Goal: Task Accomplishment & Management: Manage account settings

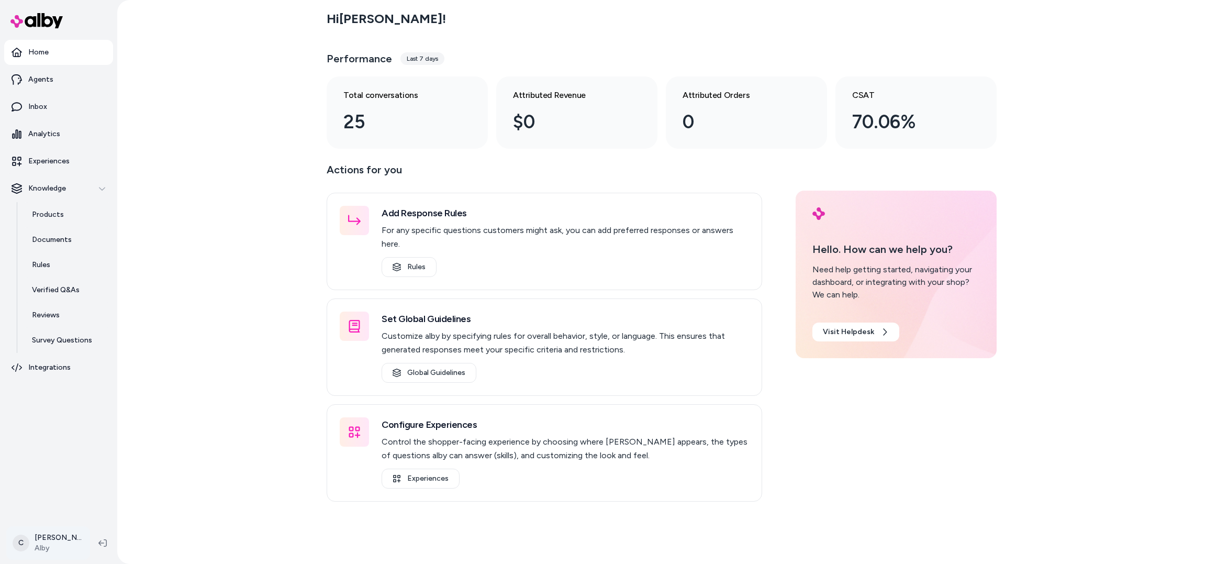
click at [35, 539] on html "Home Agents Inbox Analytics Experiences Knowledge Products Documents Rules Veri…" at bounding box center [603, 282] width 1206 height 564
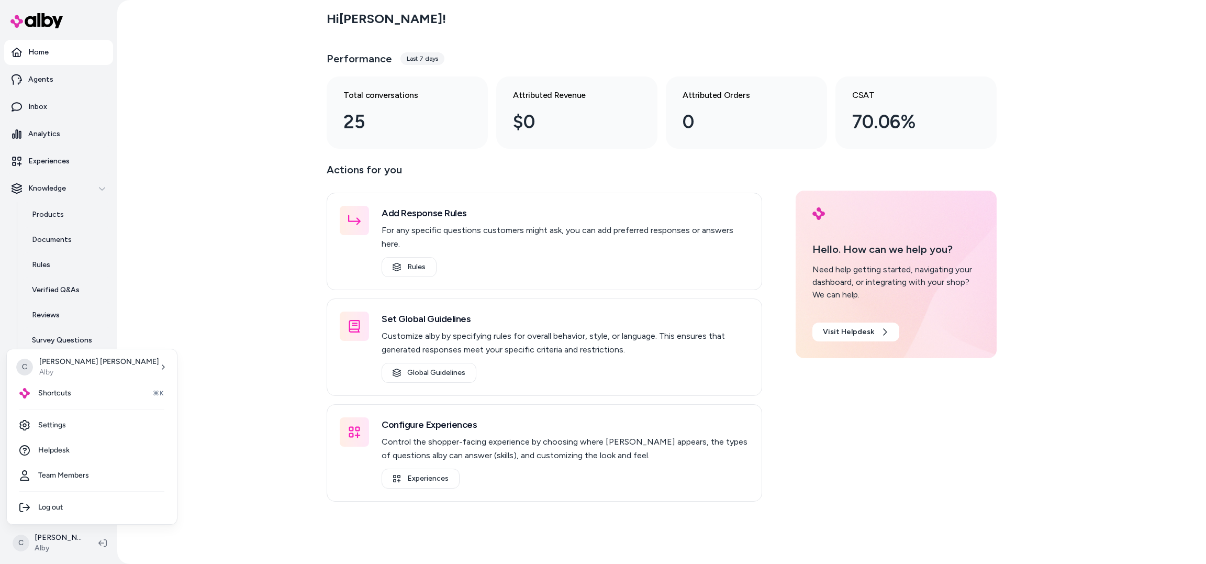
click at [40, 125] on html "Home Agents Inbox Analytics Experiences Knowledge Products Documents Rules Veri…" at bounding box center [603, 282] width 1206 height 564
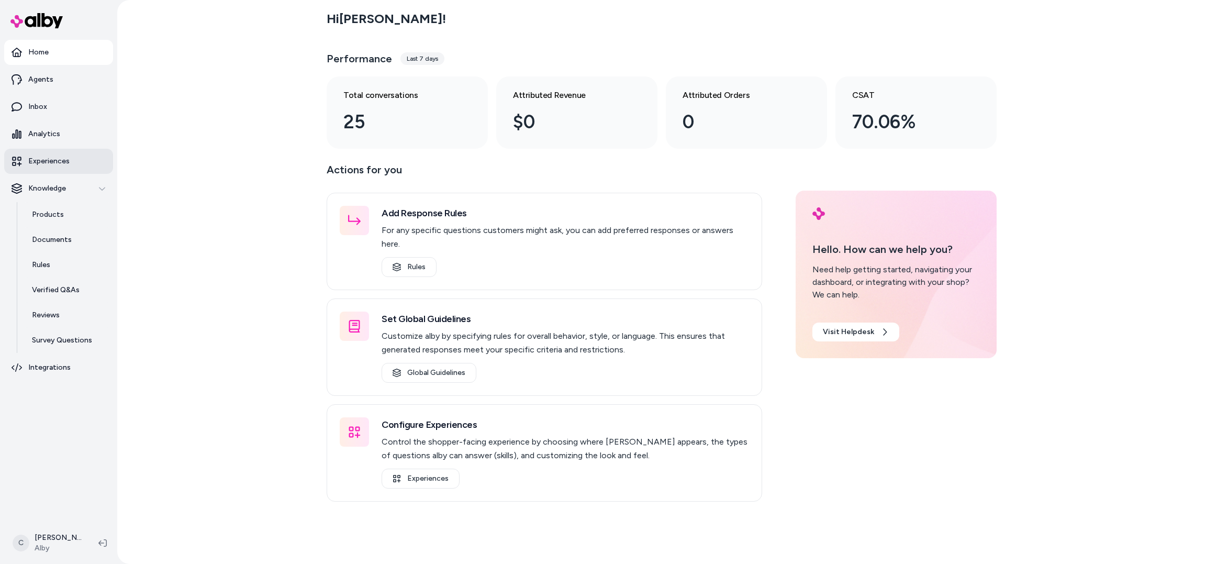
click at [40, 157] on p "Experiences" at bounding box center [48, 161] width 41 height 10
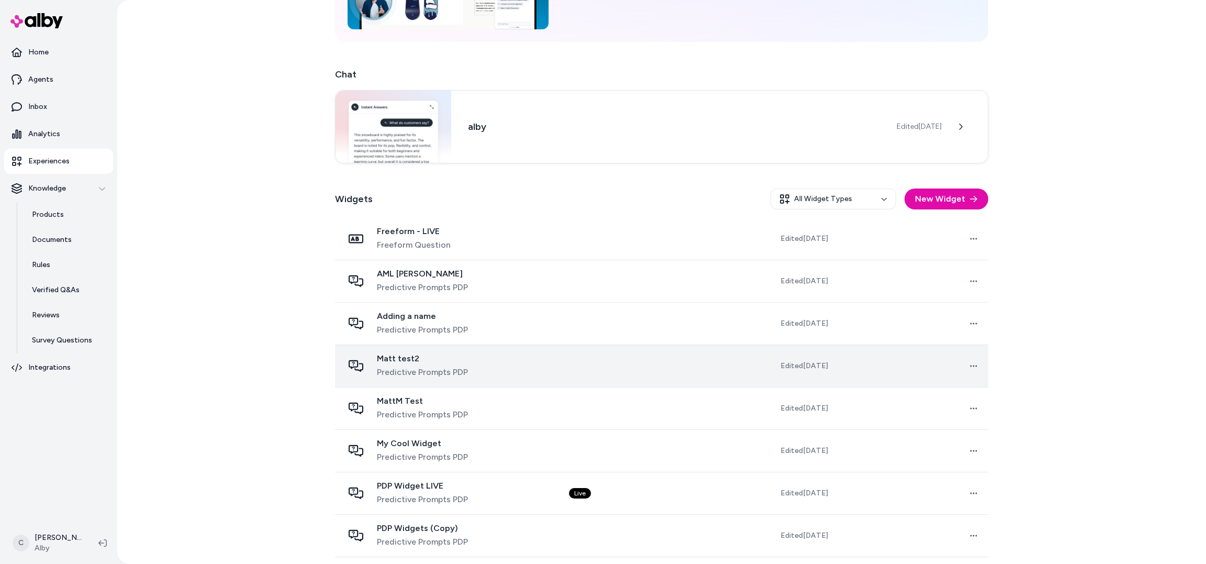
scroll to position [176, 0]
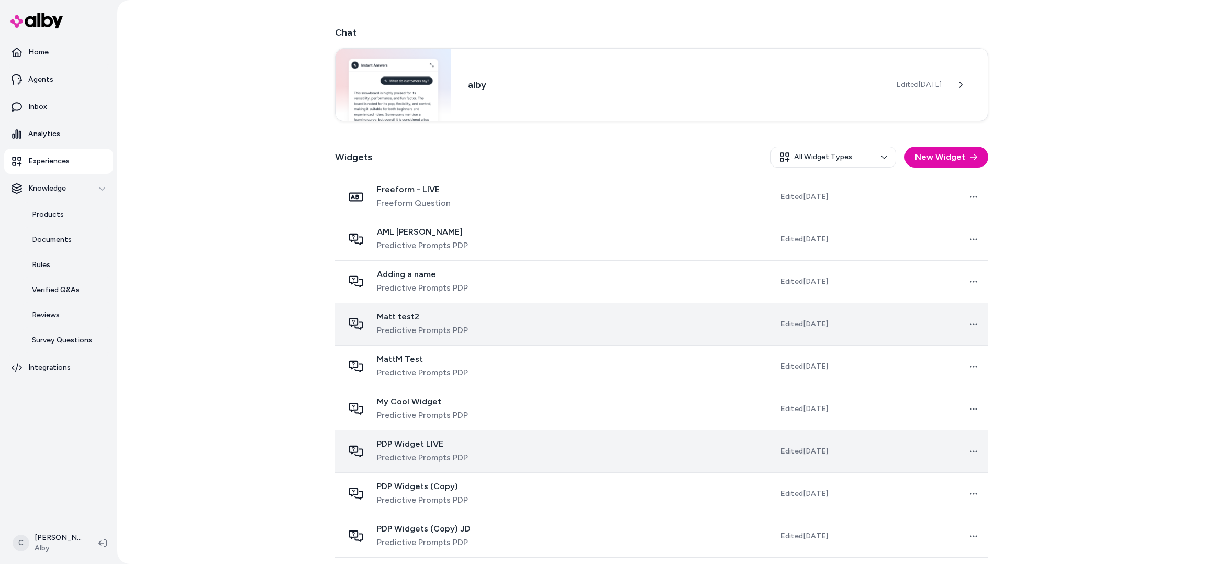
click at [426, 445] on span "PDP Widget LIVE" at bounding box center [422, 444] width 91 height 10
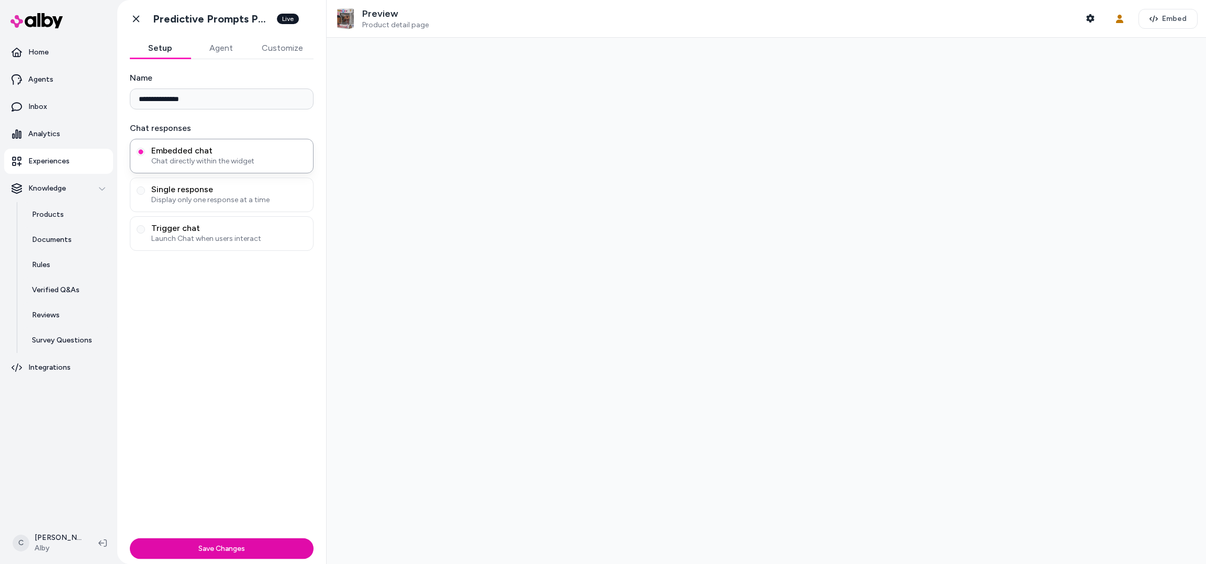
click at [404, 441] on div at bounding box center [766, 301] width 879 height 526
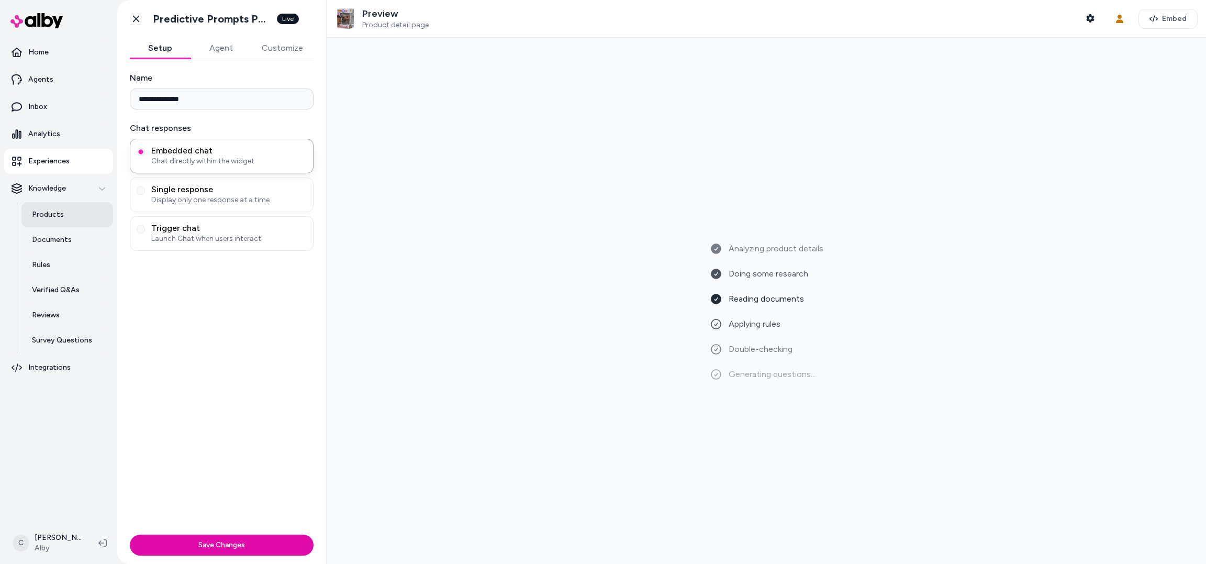
click at [49, 210] on p "Products" at bounding box center [48, 214] width 32 height 10
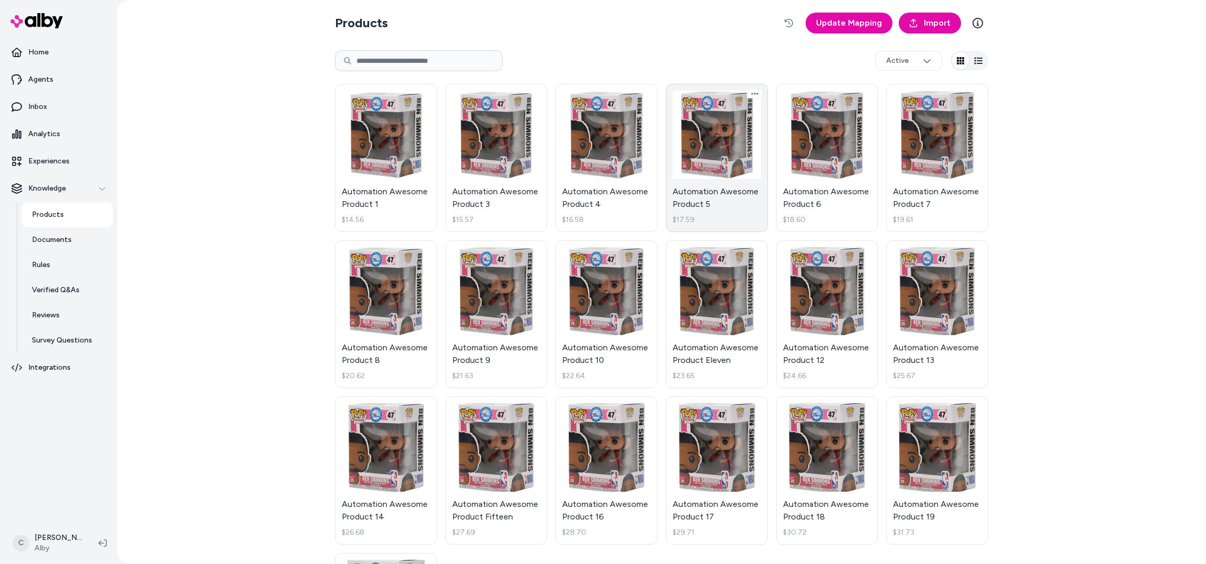
click at [699, 128] on link "Automation Awesome Product 5 $17.59" at bounding box center [717, 158] width 102 height 148
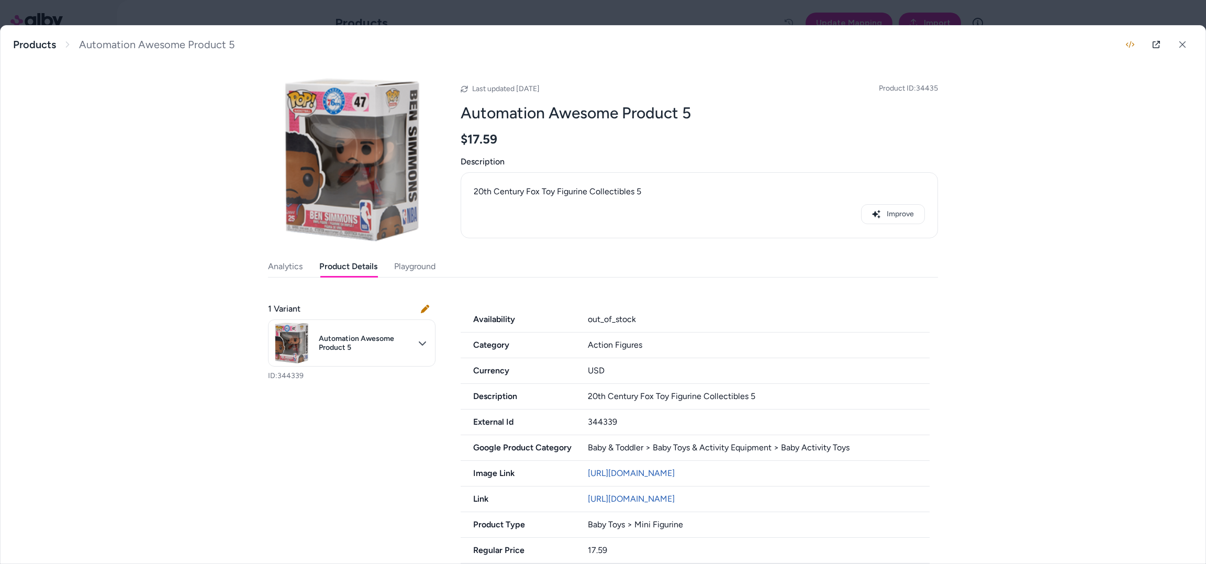
click at [335, 265] on button "Product Details" at bounding box center [348, 266] width 58 height 21
click at [532, 23] on div at bounding box center [603, 282] width 1206 height 564
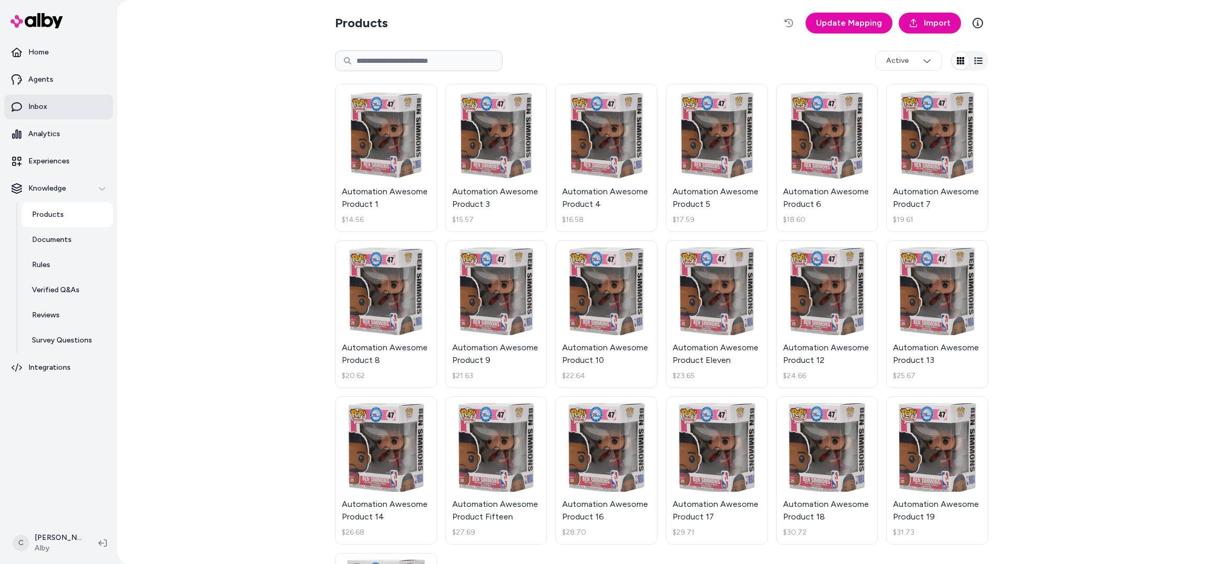
click at [40, 109] on p "Inbox" at bounding box center [37, 107] width 19 height 10
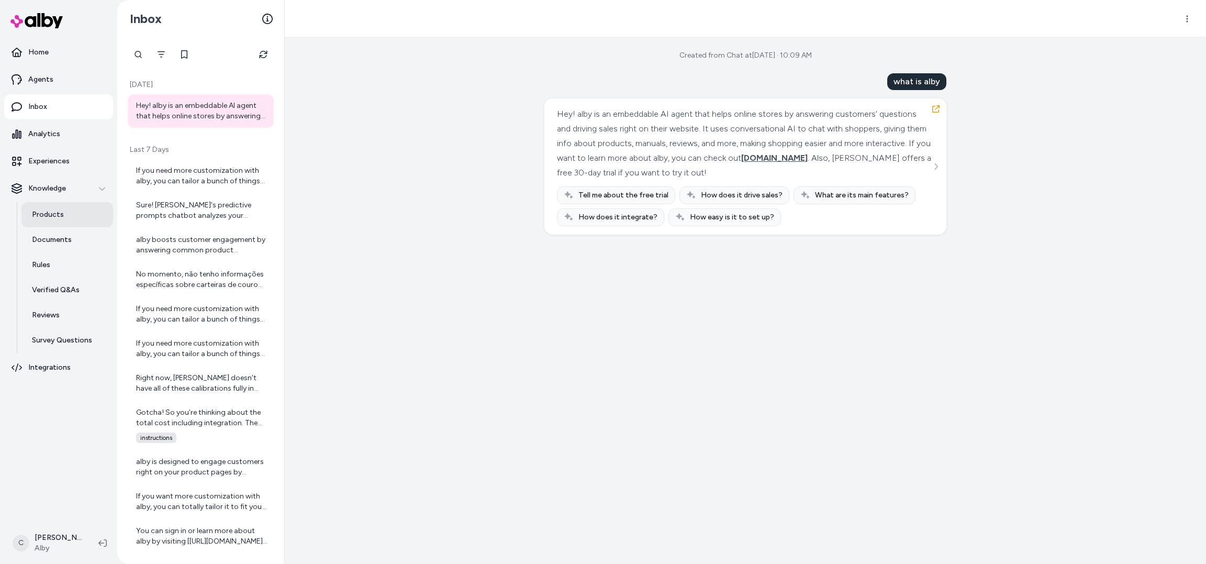
click at [52, 217] on p "Products" at bounding box center [48, 214] width 32 height 10
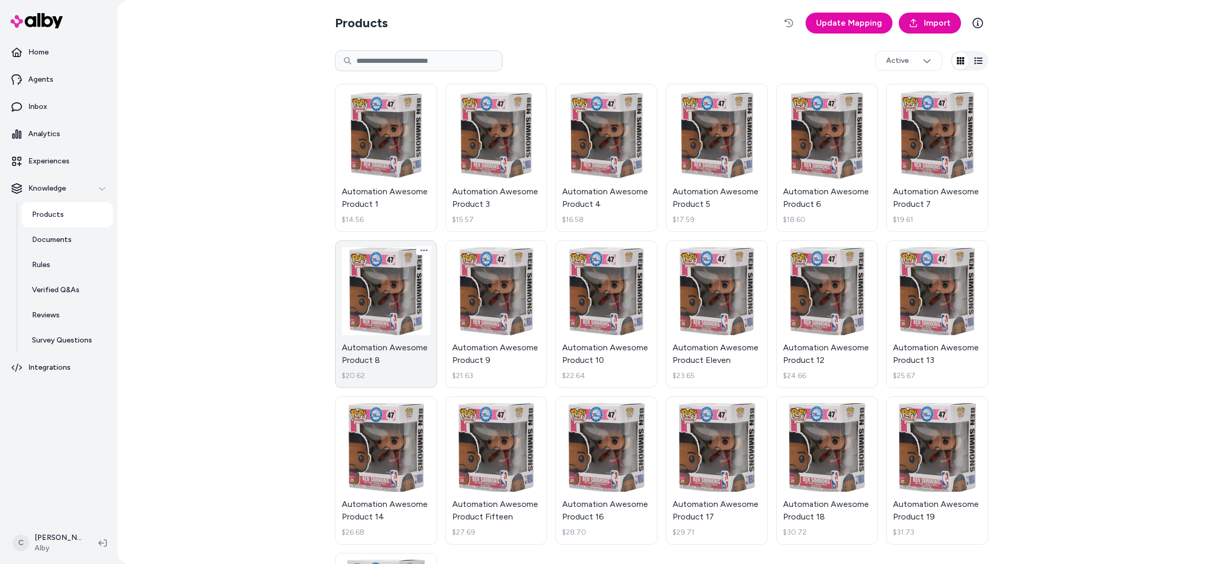
click at [402, 326] on link "Automation Awesome Product 8 $20.62" at bounding box center [386, 314] width 102 height 148
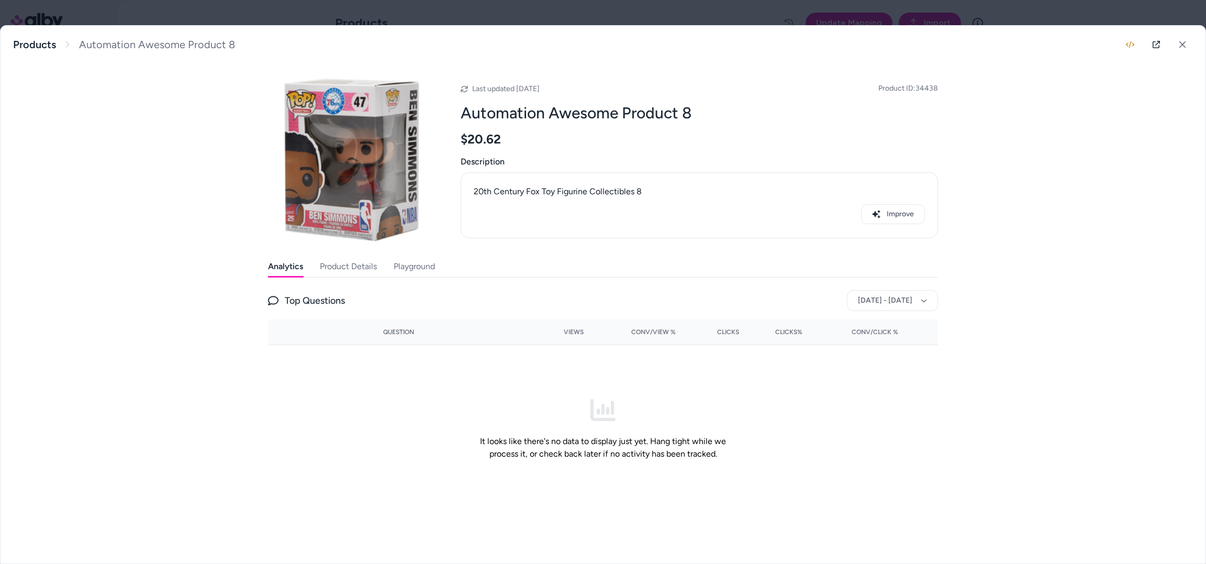
click at [699, 18] on div at bounding box center [603, 282] width 1206 height 564
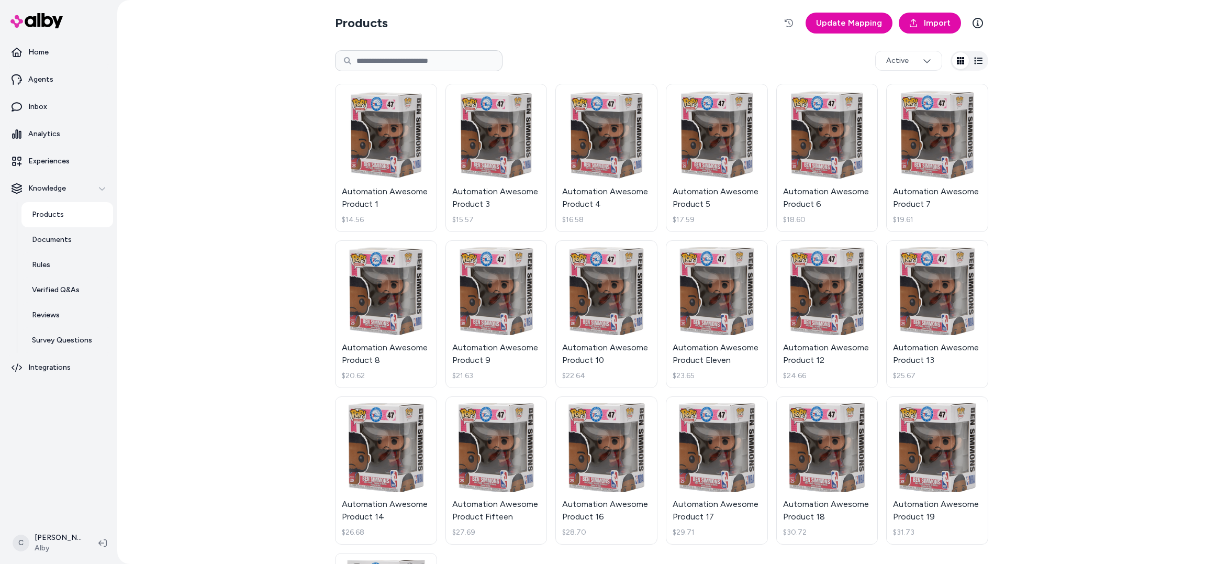
scroll to position [151, 0]
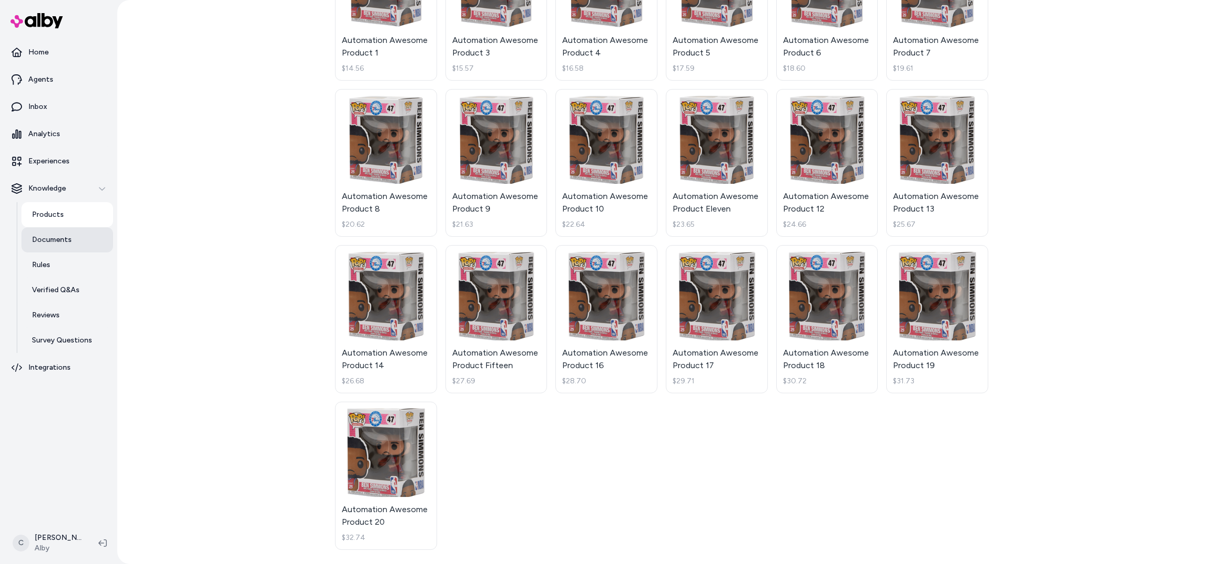
click at [54, 248] on link "Documents" at bounding box center [67, 239] width 92 height 25
click at [57, 244] on link "Documents" at bounding box center [67, 239] width 92 height 25
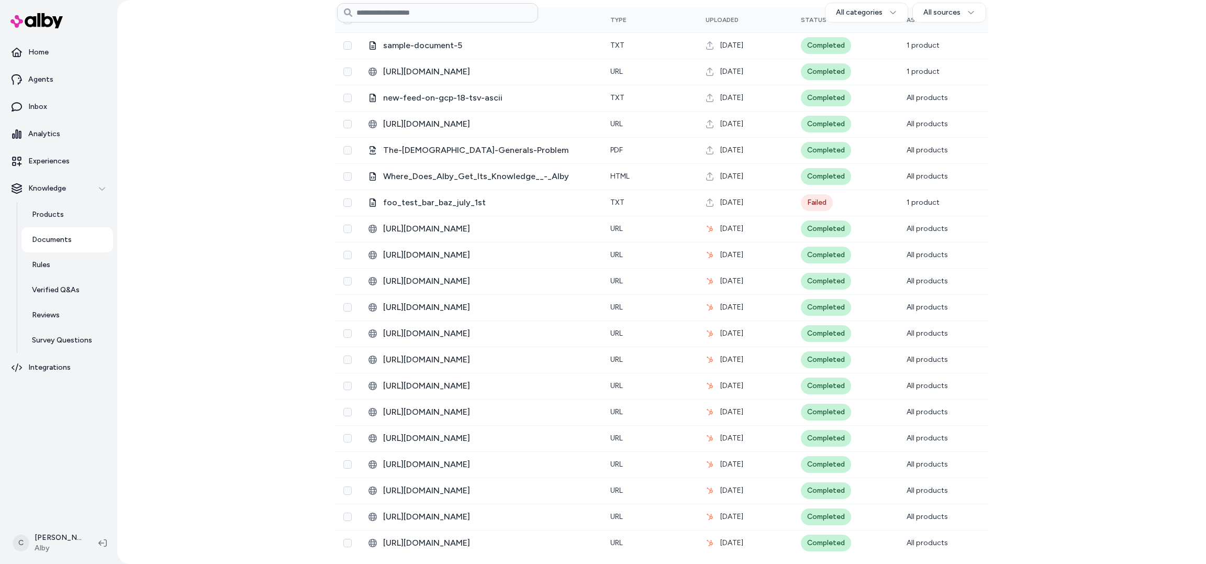
scroll to position [266, 0]
click at [60, 273] on link "Rules" at bounding box center [67, 264] width 92 height 25
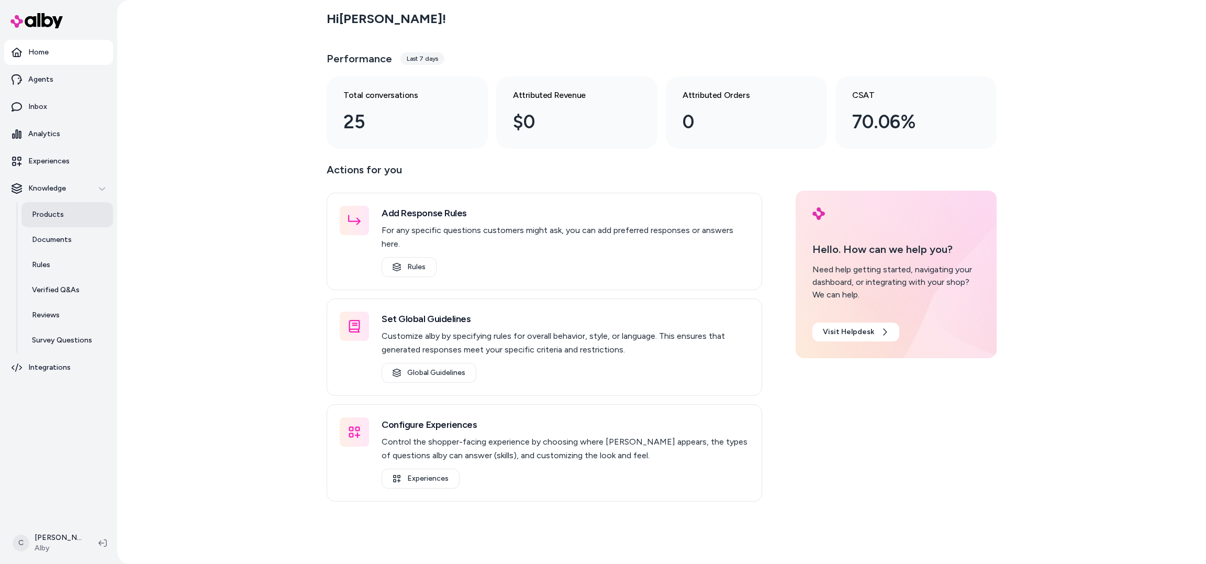
click at [64, 213] on link "Products" at bounding box center [67, 214] width 92 height 25
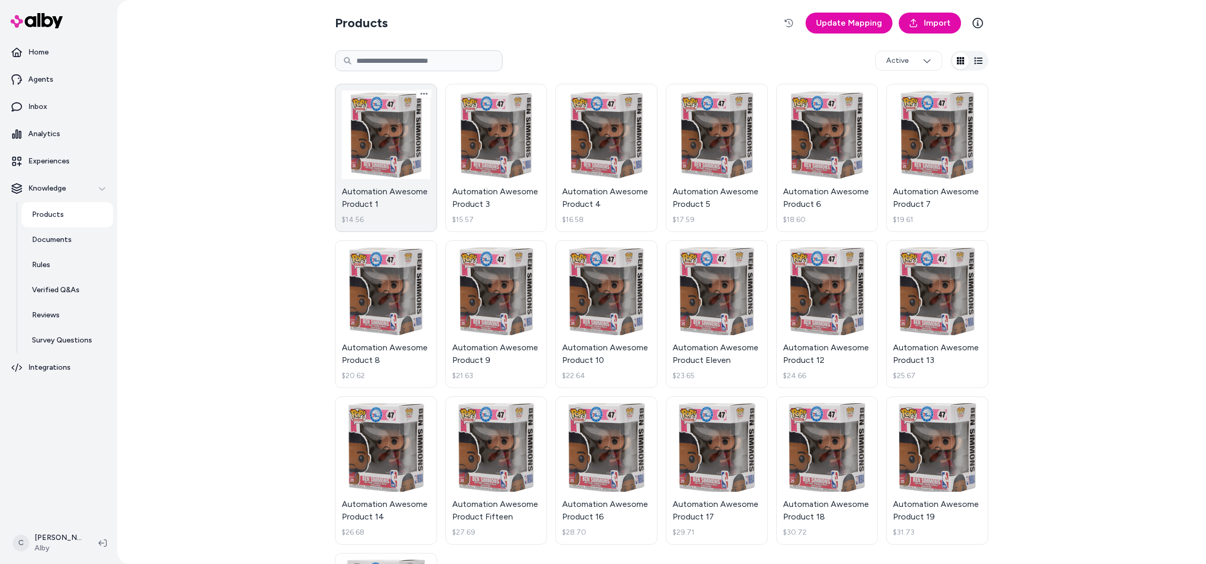
click at [344, 127] on link "Automation Awesome Product 1 $14.56" at bounding box center [386, 158] width 102 height 148
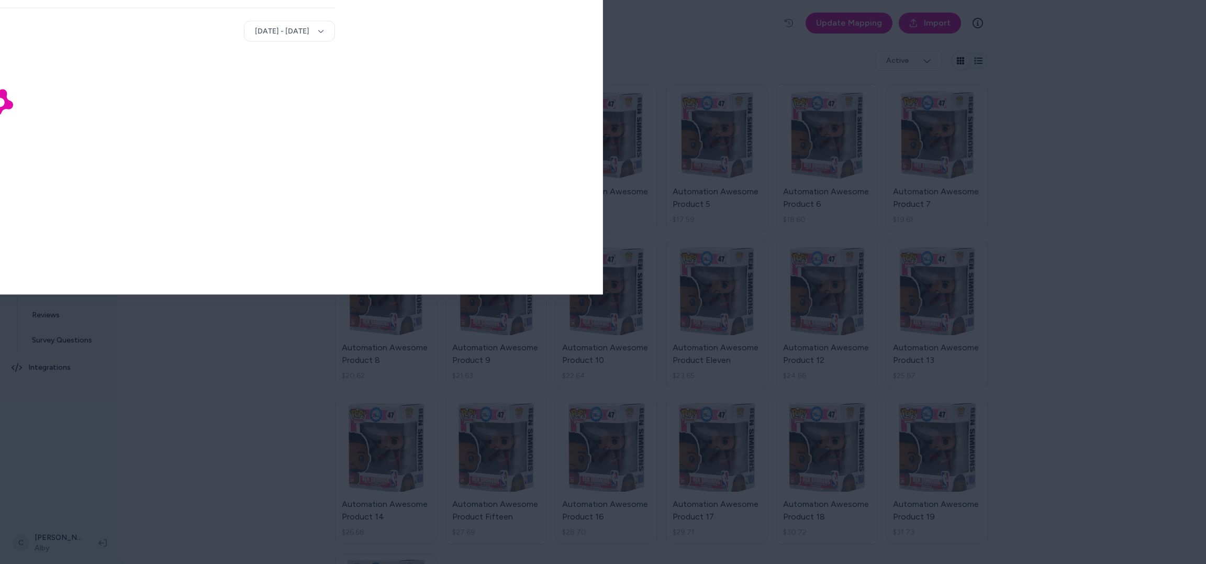
click at [341, 10] on div at bounding box center [603, 282] width 1206 height 564
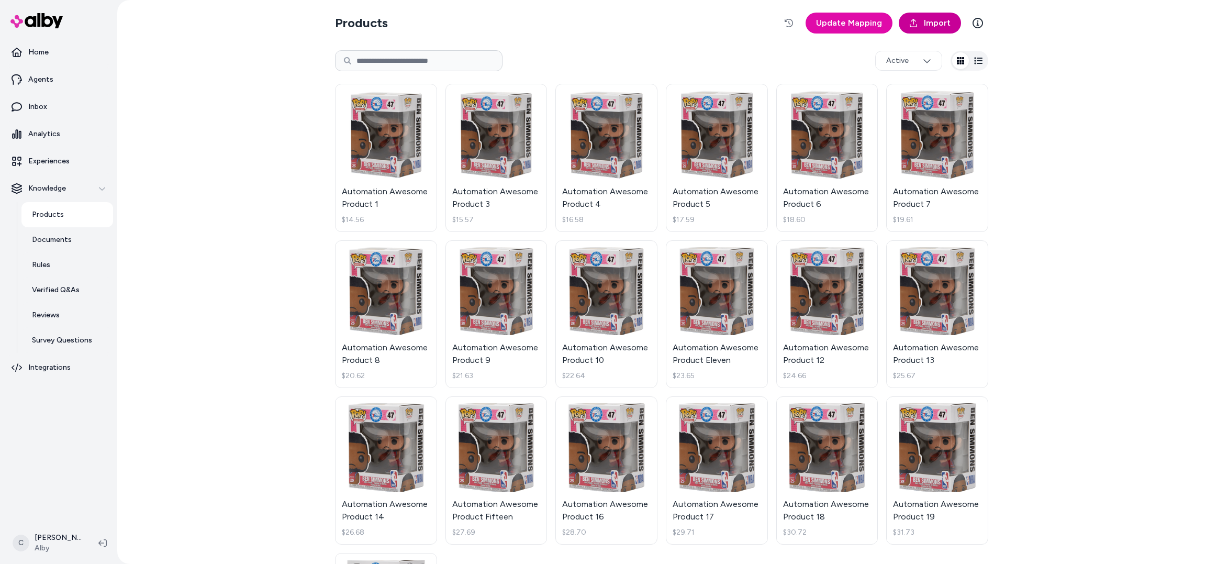
click at [945, 27] on span "Import" at bounding box center [937, 23] width 27 height 13
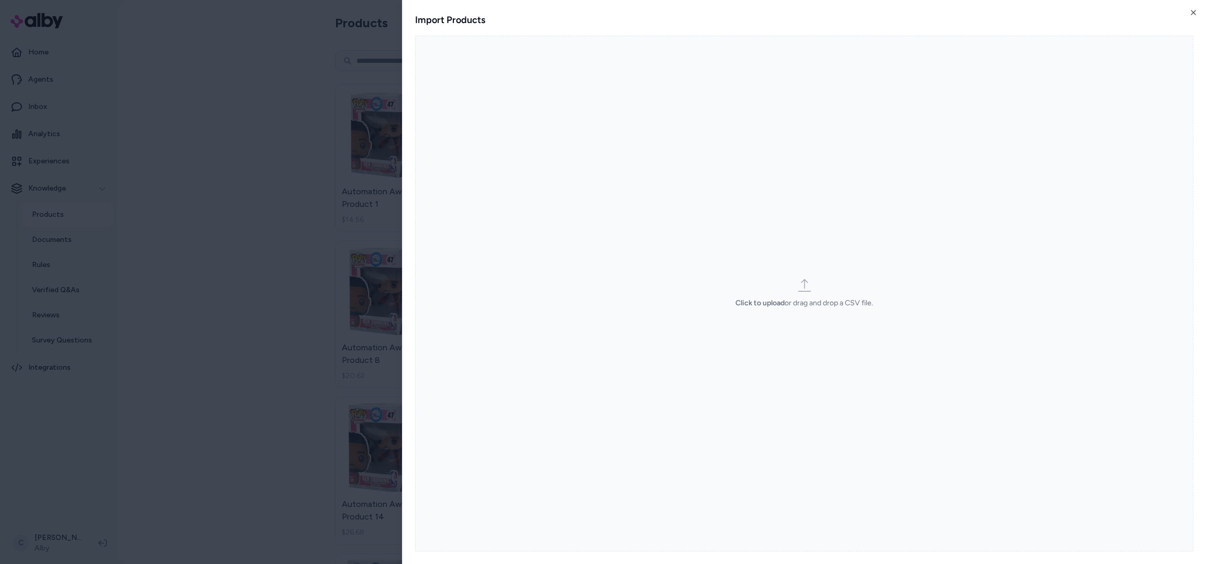
click at [804, 288] on icon at bounding box center [804, 285] width 13 height 13
click at [0, 0] on input "Click to upload or drag and drop a CSV file." at bounding box center [0, 0] width 0 height 0
click at [216, 323] on html "Home Agents Inbox Analytics Experiences Knowledge Products Documents Rules Veri…" at bounding box center [603, 282] width 1206 height 564
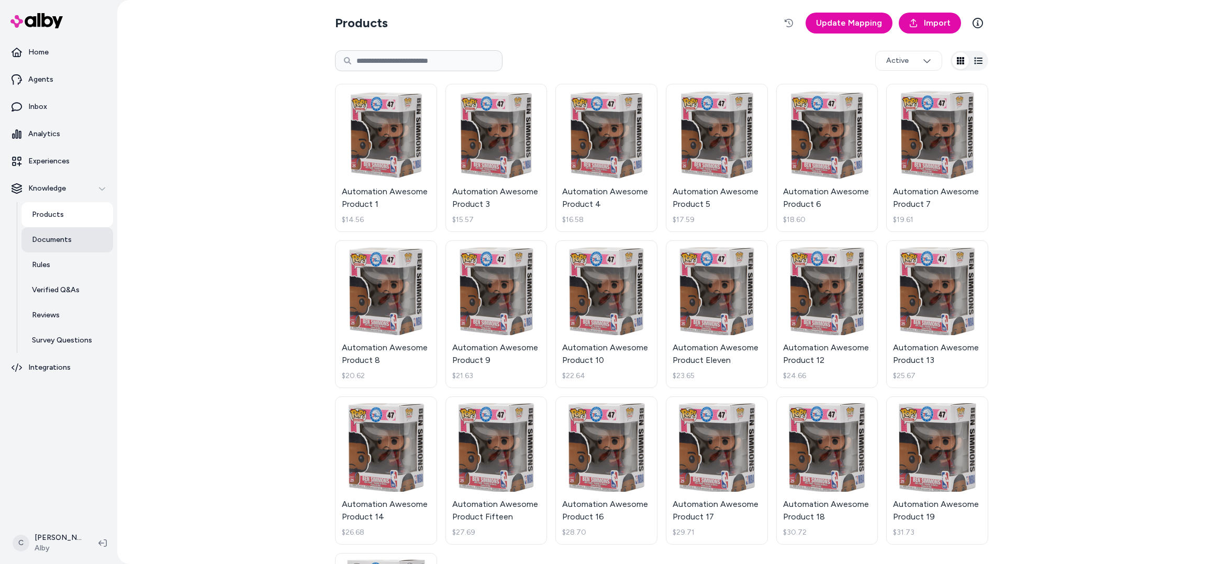
click at [72, 235] on link "Documents" at bounding box center [67, 239] width 92 height 25
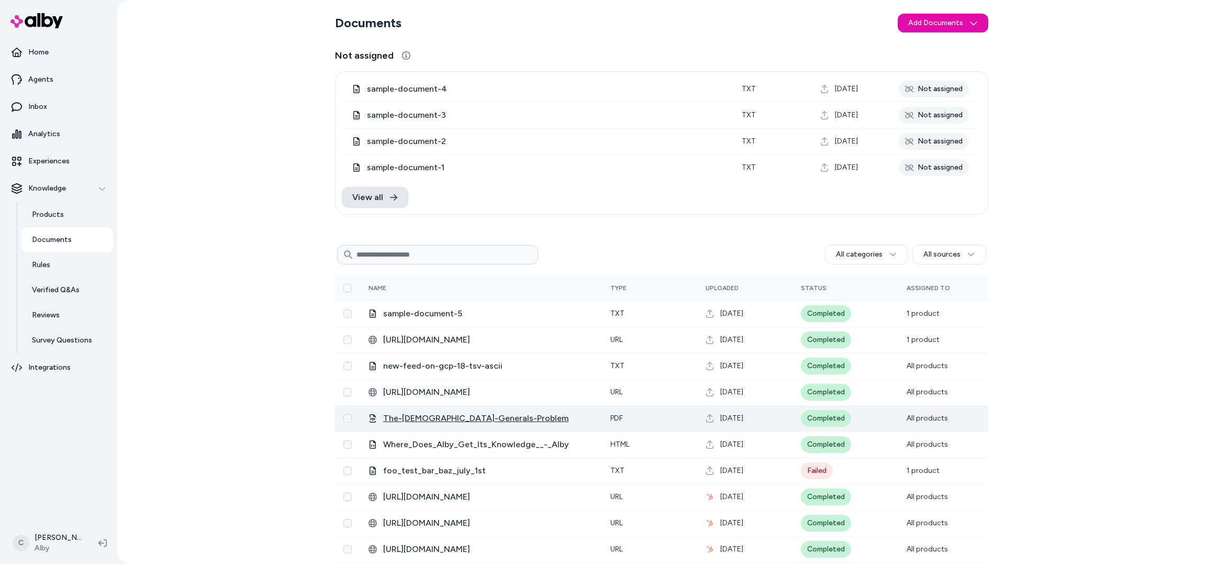
click at [504, 417] on span "The-Byzantine-Generals-Problem" at bounding box center [488, 418] width 210 height 13
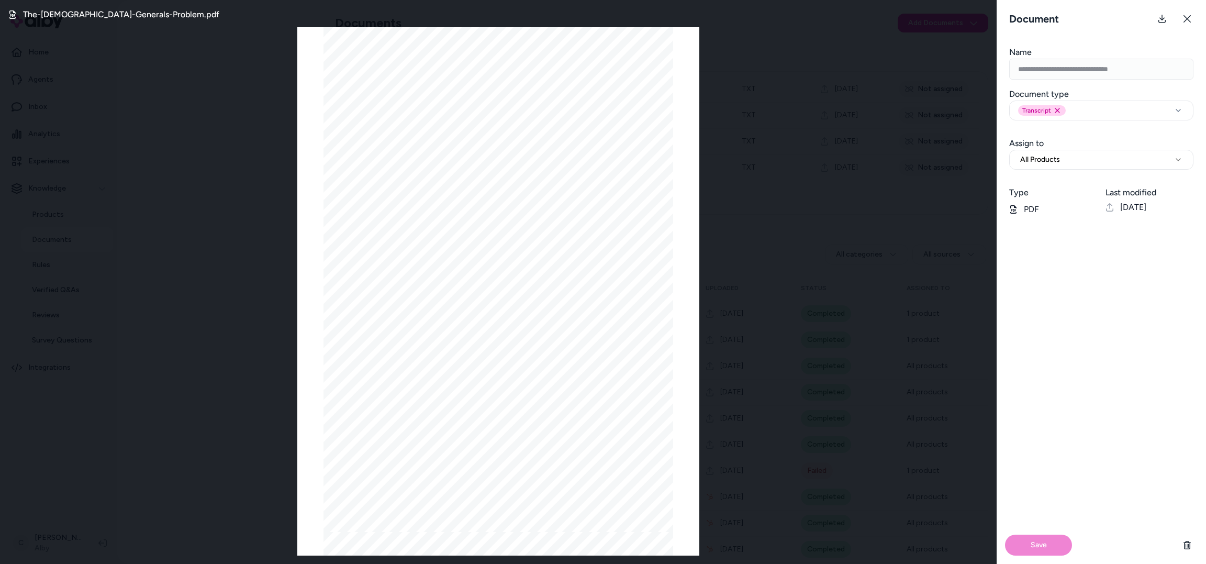
drag, startPoint x: 574, startPoint y: 76, endPoint x: 348, endPoint y: 74, distance: 226.2
click at [347, 74] on div "The Byzantine Generals Problem LESLIE LAMPORT, ROBERT SHOSTAK, and MARSHALL PEA…" at bounding box center [499, 279] width 350 height 505
click at [387, 74] on span "The Byzantine Generals Problem" at bounding box center [505, 76] width 279 height 13
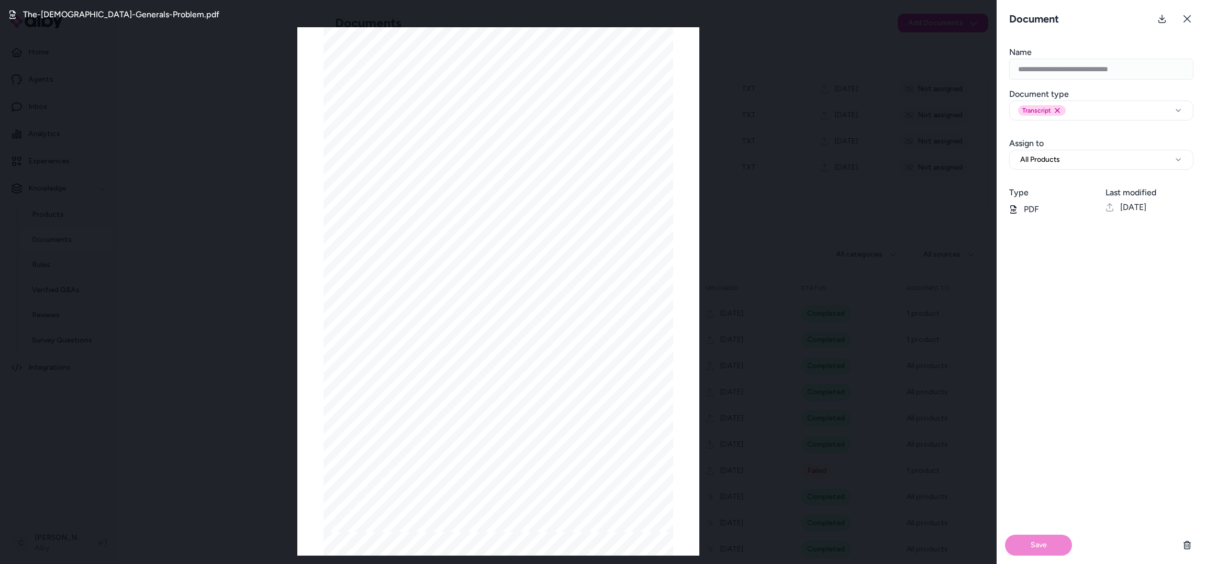
click at [387, 74] on span "The Byzantine Generals Problem" at bounding box center [505, 76] width 279 height 13
click at [1187, 15] on icon at bounding box center [1187, 19] width 8 height 8
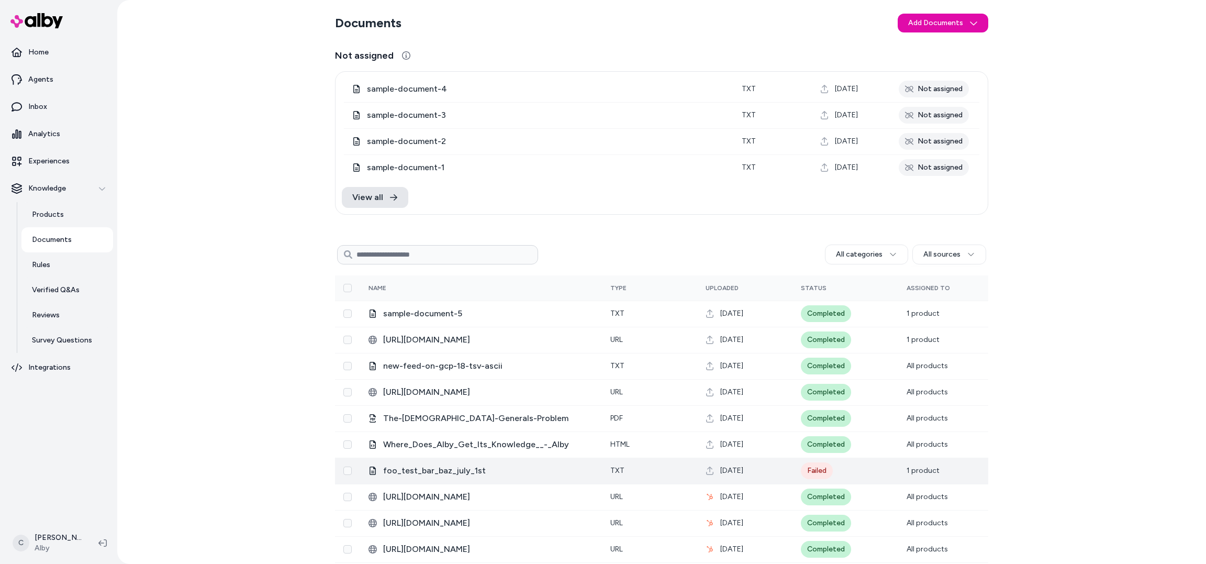
click at [347, 470] on button "Select row" at bounding box center [347, 470] width 8 height 8
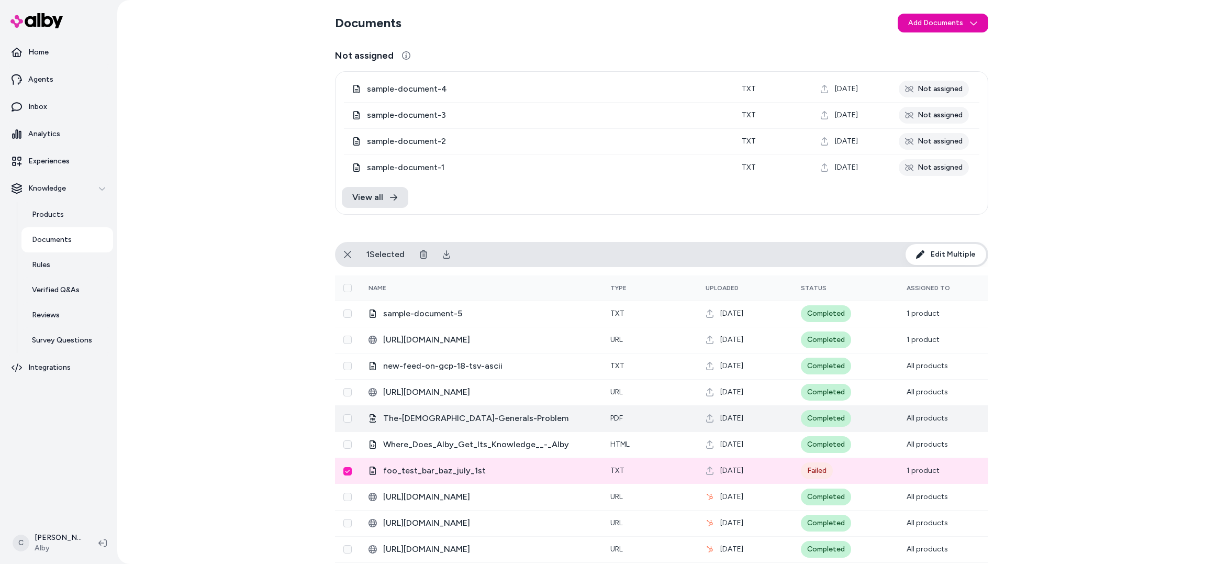
click at [350, 419] on button "Select row" at bounding box center [347, 418] width 8 height 8
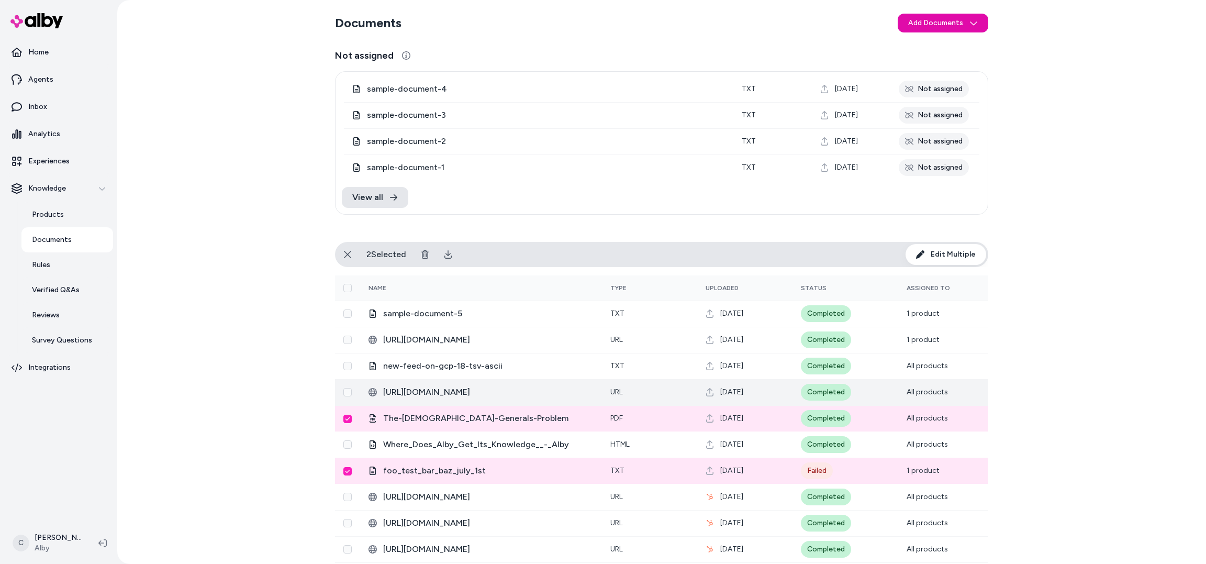
click at [351, 393] on button "Select row" at bounding box center [347, 392] width 8 height 8
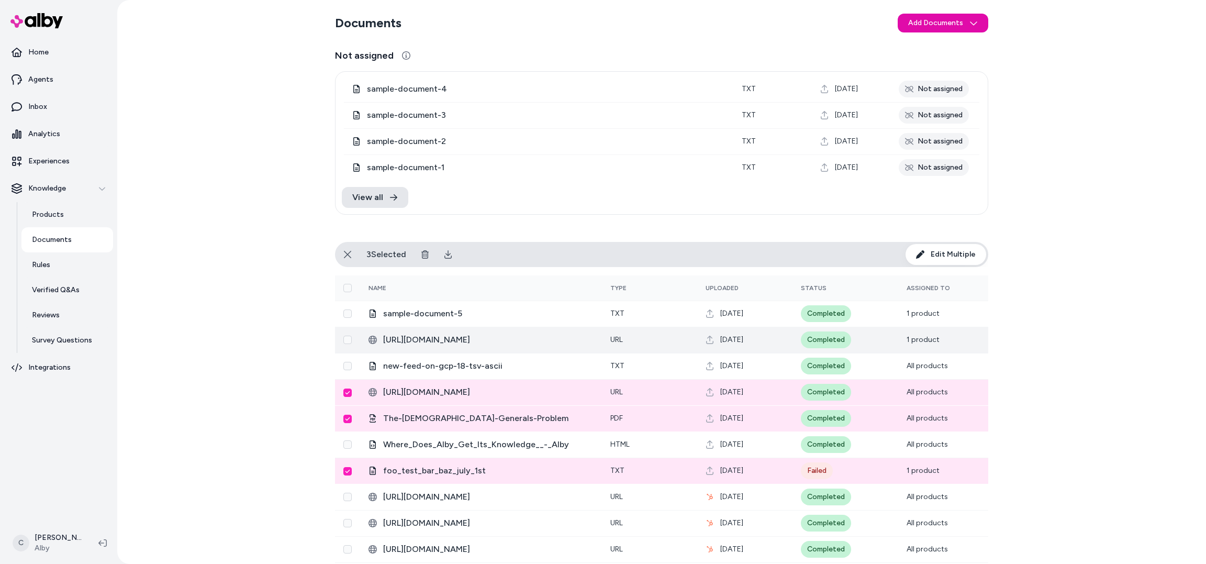
click at [352, 330] on td at bounding box center [347, 340] width 25 height 26
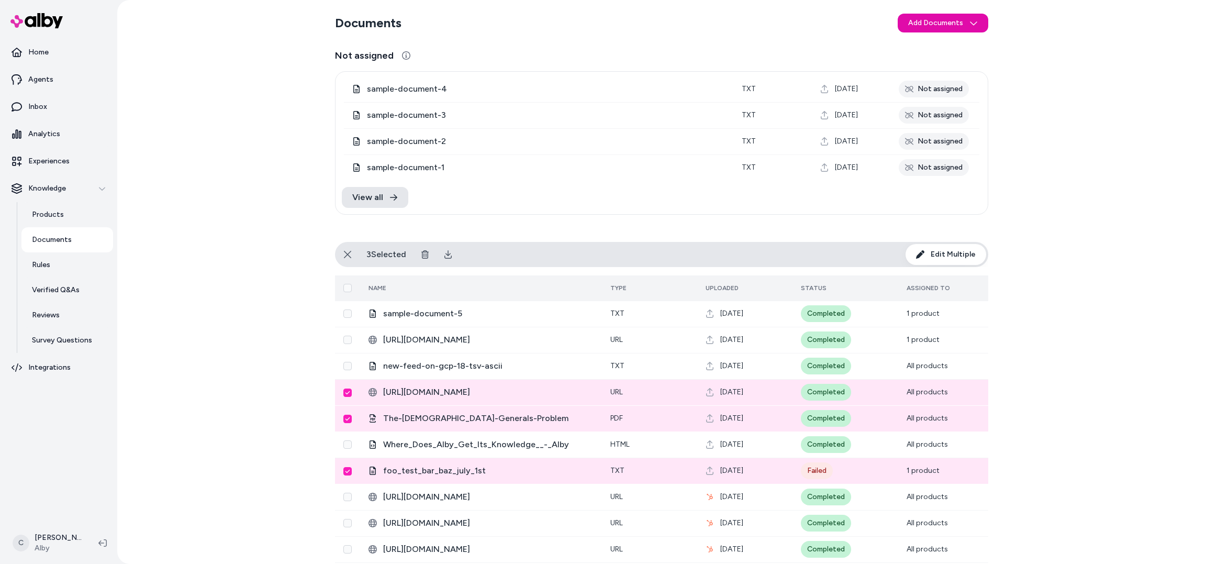
click at [355, 299] on th at bounding box center [347, 287] width 25 height 25
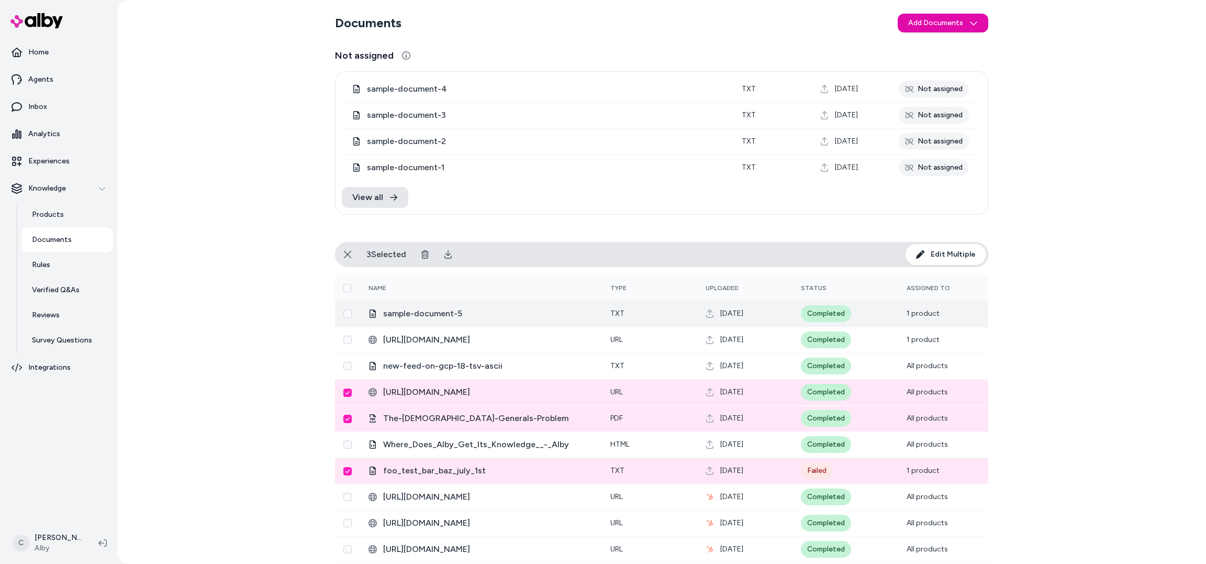
click at [344, 310] on button "Select row" at bounding box center [347, 313] width 8 height 8
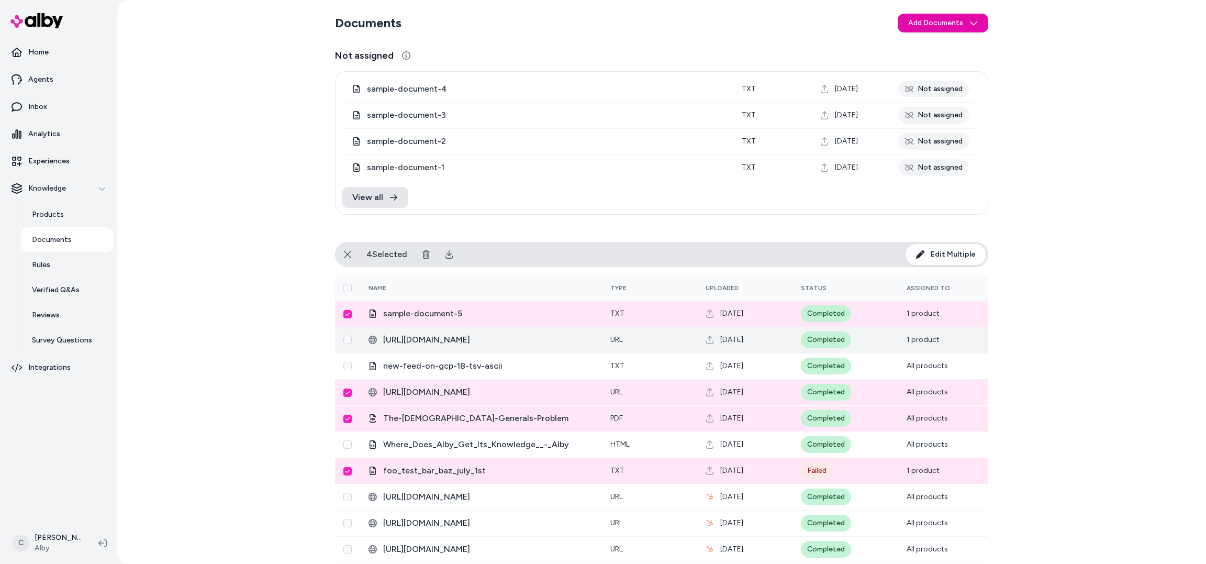
click at [344, 333] on td at bounding box center [347, 340] width 25 height 26
click at [350, 329] on td at bounding box center [347, 340] width 25 height 26
click at [350, 338] on button "Select row" at bounding box center [347, 340] width 8 height 8
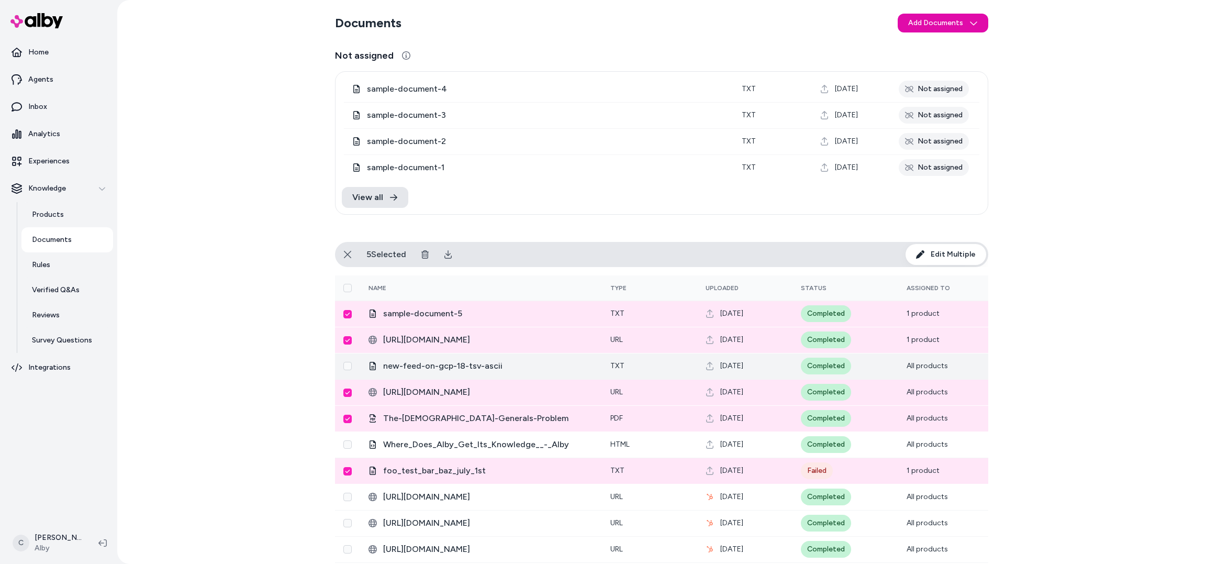
click at [349, 366] on button "Select row" at bounding box center [347, 366] width 8 height 8
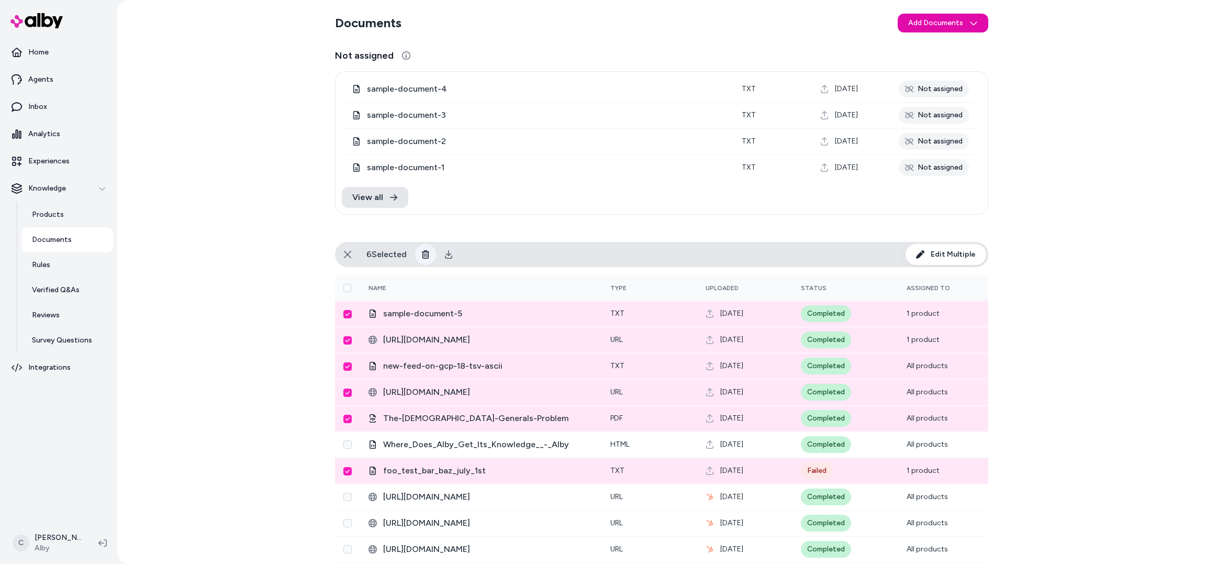
click at [426, 251] on icon at bounding box center [425, 254] width 8 height 8
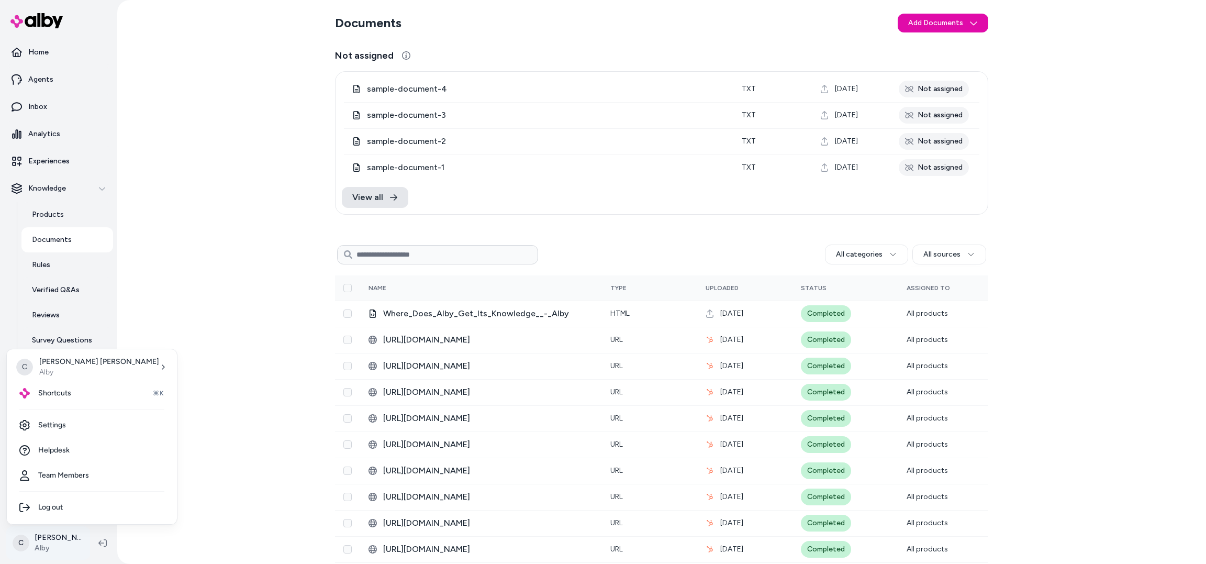
click at [43, 536] on html "Home Agents Inbox Analytics Experiences Knowledge Products Documents Rules Veri…" at bounding box center [603, 282] width 1206 height 564
click at [73, 473] on link "Team Members" at bounding box center [92, 475] width 162 height 25
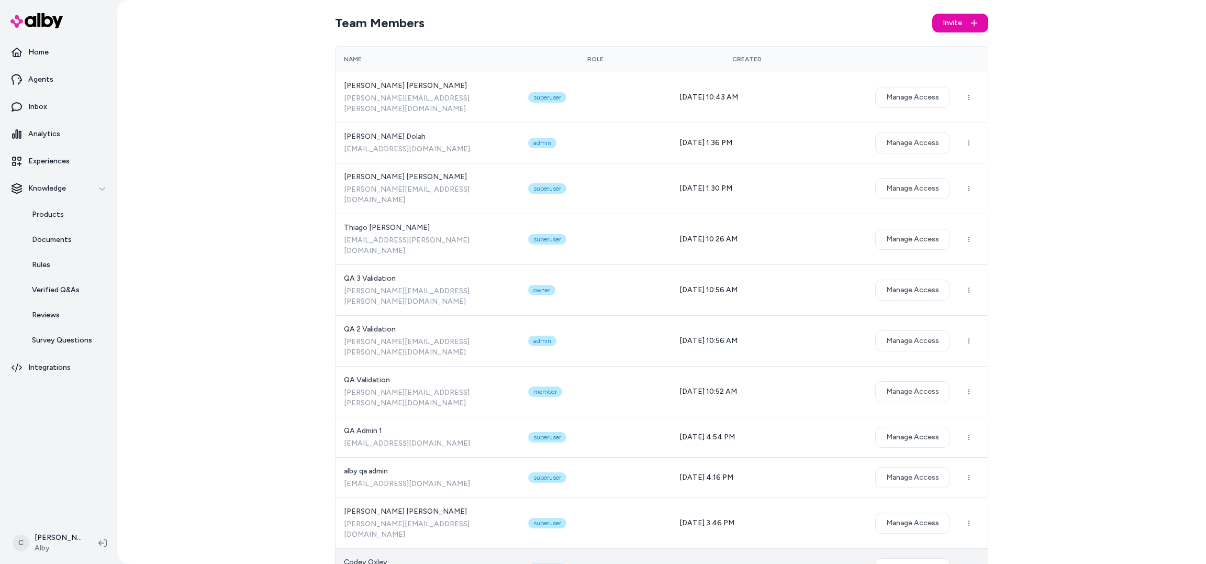
click at [968, 486] on html "Home Agents Inbox Analytics Experiences Knowledge Products Documents Rules Veri…" at bounding box center [603, 282] width 1206 height 564
click at [917, 493] on html "Home Agents Inbox Analytics Experiences Knowledge Products Documents Rules Veri…" at bounding box center [603, 282] width 1206 height 564
click at [917, 558] on button "Manage Access" at bounding box center [912, 568] width 75 height 21
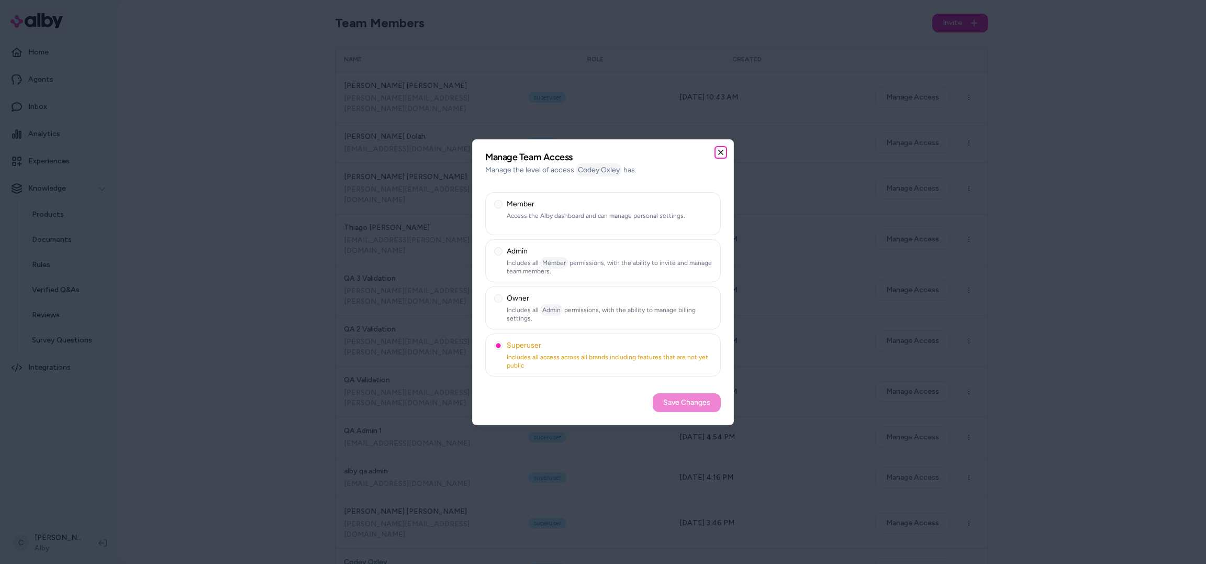
click at [721, 149] on icon "button" at bounding box center [721, 152] width 8 height 8
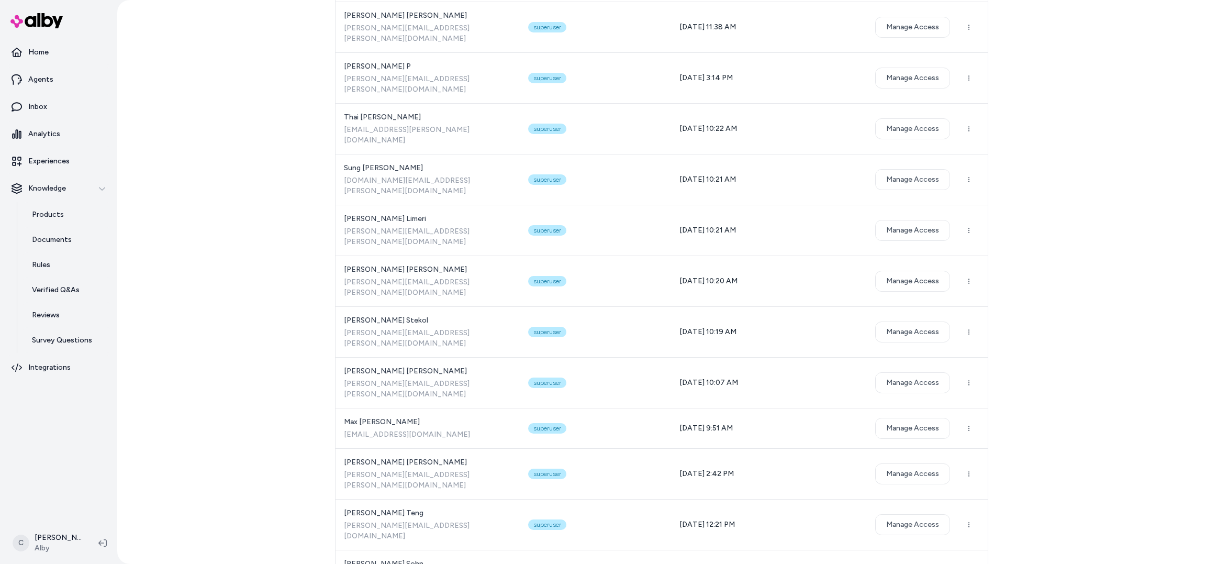
scroll to position [2526, 0]
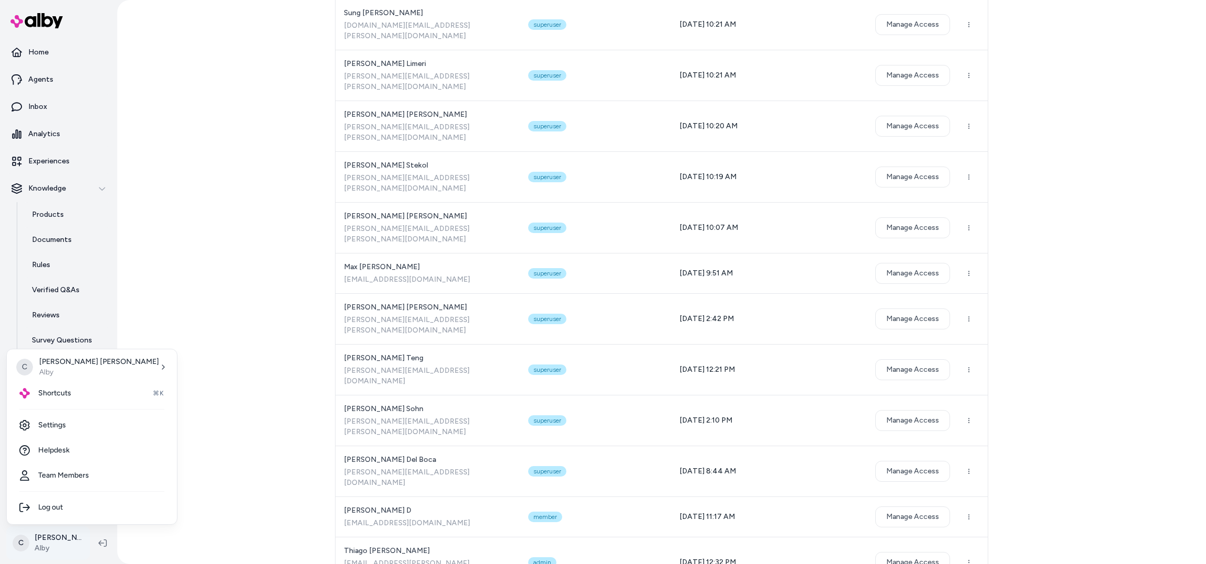
click at [40, 549] on html "Home Agents Inbox Analytics Experiences Knowledge Products Documents Rules Veri…" at bounding box center [603, 282] width 1206 height 564
click at [83, 394] on div "Shortcuts ⌘K" at bounding box center [92, 393] width 162 height 25
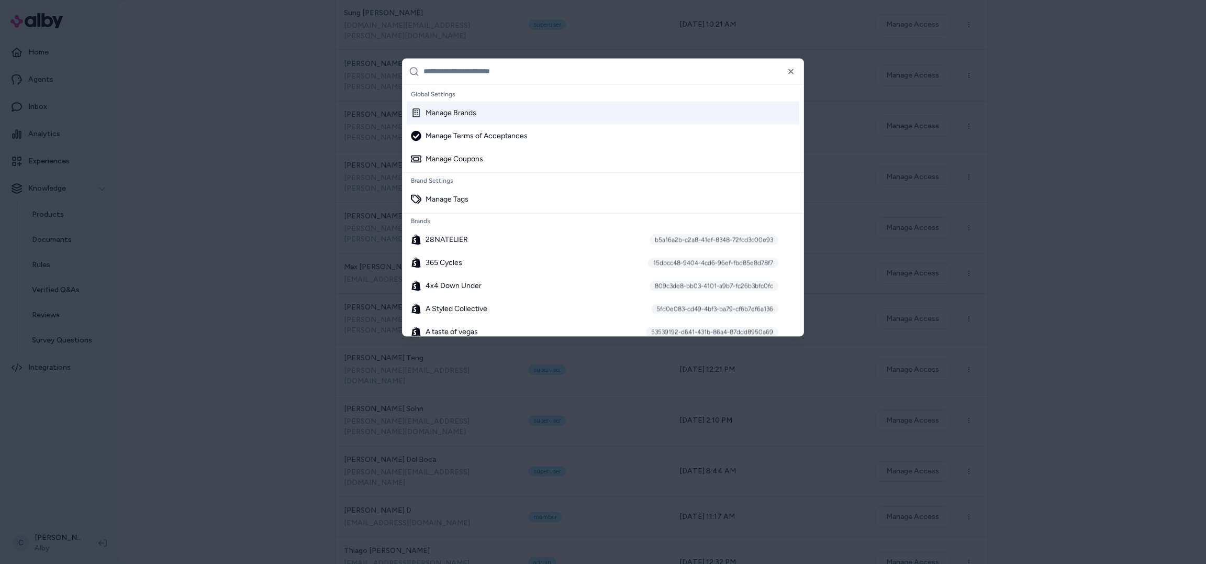
click at [549, 111] on div "Manage Brands" at bounding box center [603, 112] width 393 height 23
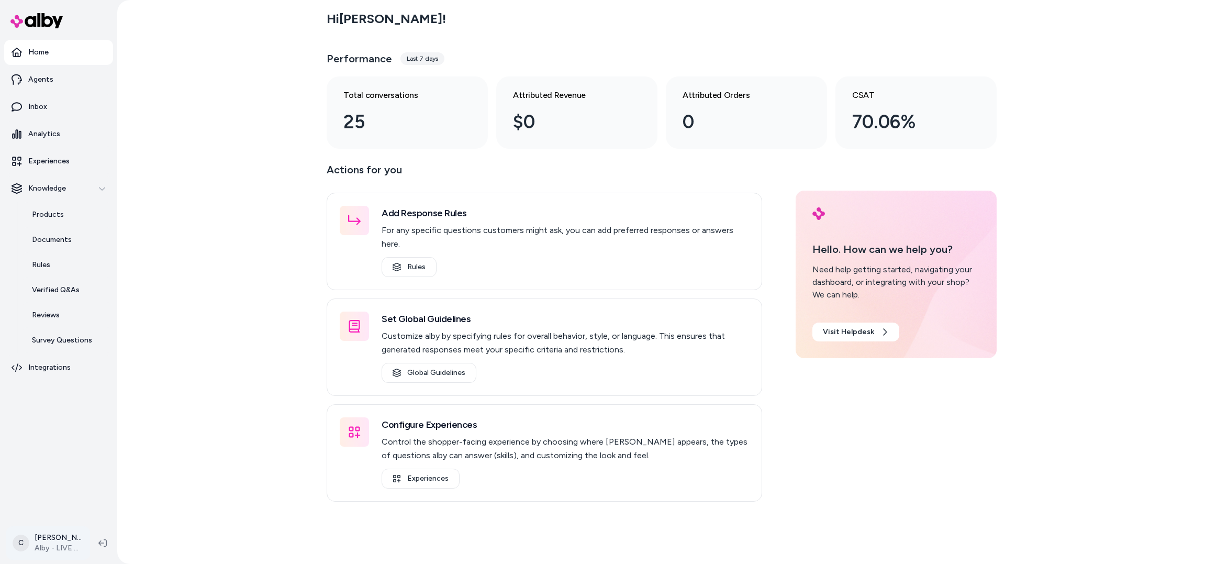
click at [54, 544] on html "Home Agents Inbox Analytics Experiences Knowledge Products Documents Rules Veri…" at bounding box center [603, 282] width 1206 height 564
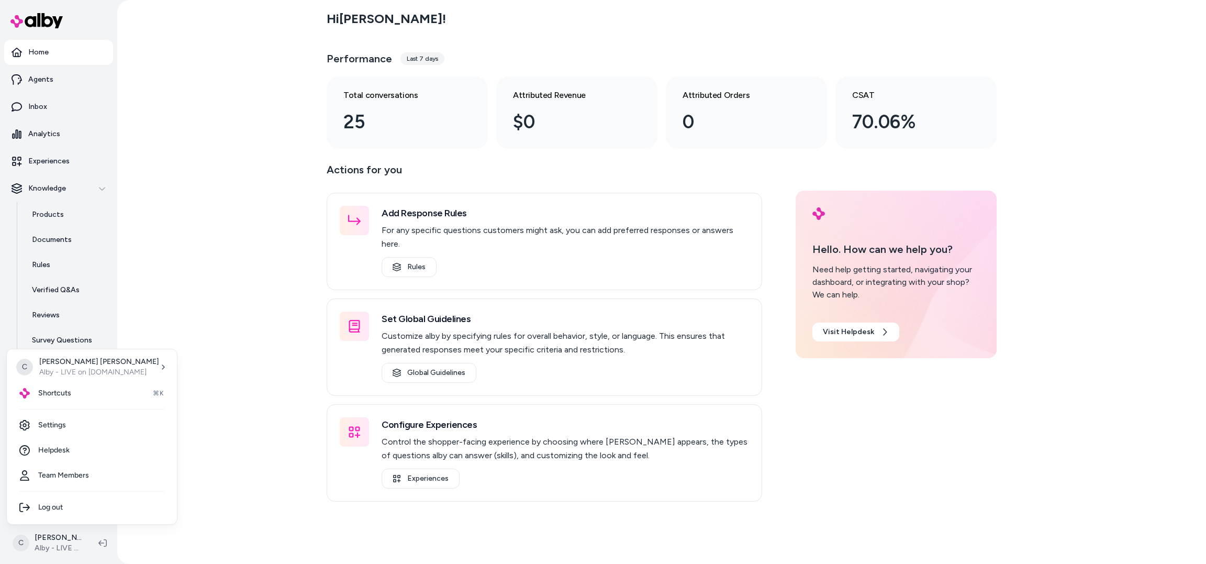
click at [194, 262] on html "Home Agents Inbox Analytics Experiences Knowledge Products Documents Rules Veri…" at bounding box center [603, 282] width 1206 height 564
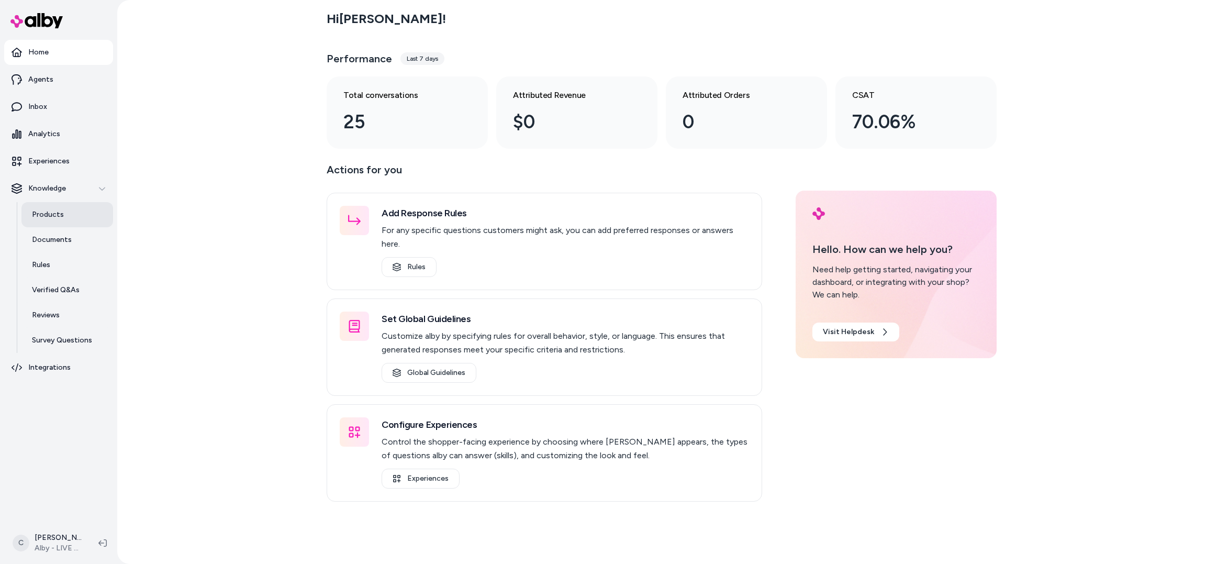
click at [69, 213] on link "Products" at bounding box center [67, 214] width 92 height 25
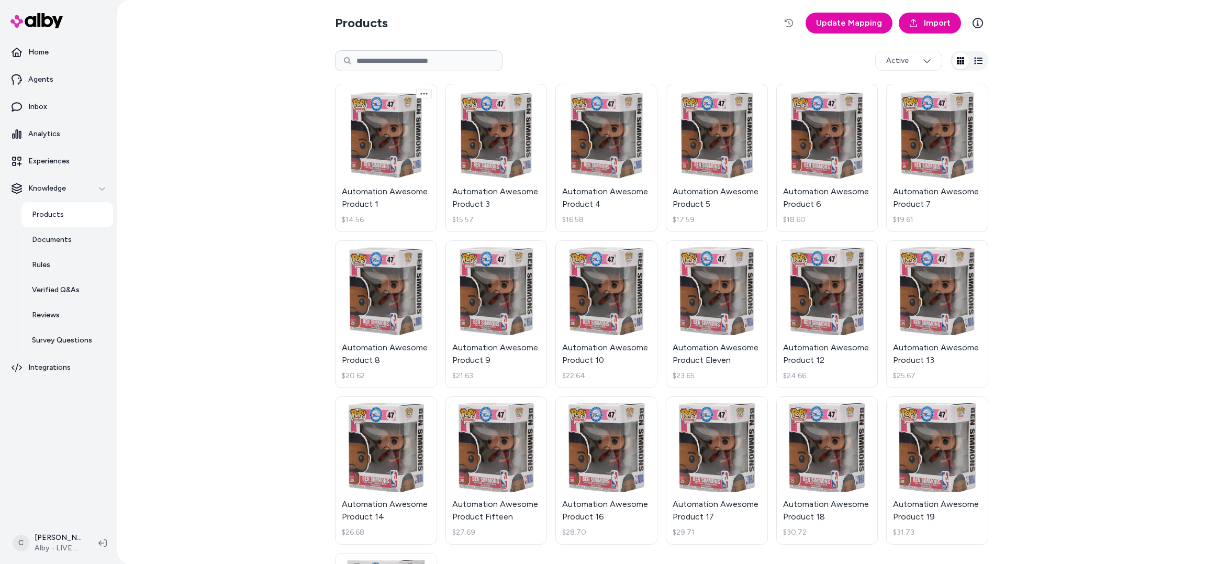
click at [425, 96] on html "Home Agents Inbox Analytics Experiences Knowledge Products Documents Rules Veri…" at bounding box center [603, 282] width 1206 height 564
click at [384, 183] on html "Home Agents Inbox Analytics Experiences Knowledge Products Documents Rules Veri…" at bounding box center [603, 282] width 1206 height 564
click at [402, 189] on link "Automation Awesome Product 1 $14.56" at bounding box center [386, 158] width 102 height 148
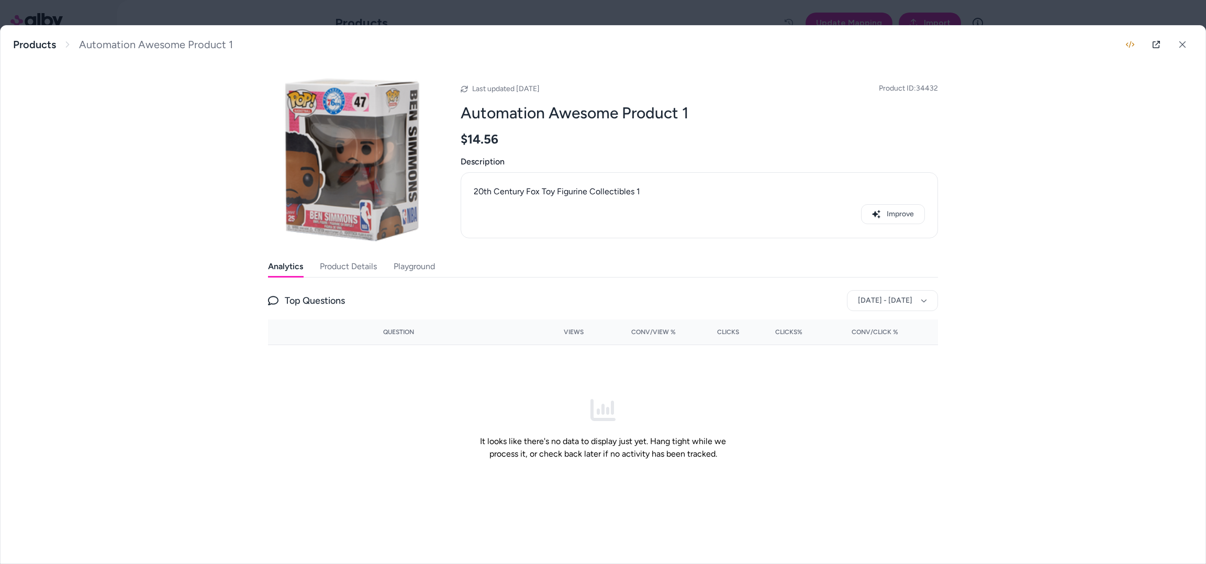
click at [695, 27] on div "Automation Awesome Product 1 20th Century Fox Toy Figurine Collectibles 1 Produ…" at bounding box center [603, 45] width 1205 height 38
click at [709, 11] on div at bounding box center [603, 282] width 1206 height 564
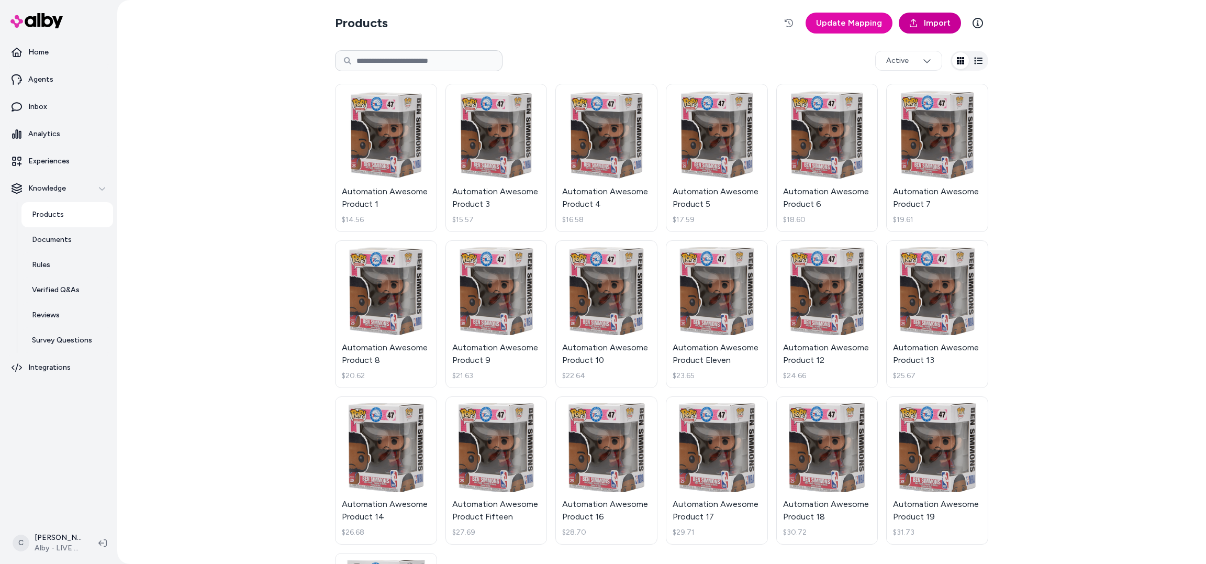
click at [923, 25] on link "Import" at bounding box center [930, 23] width 62 height 21
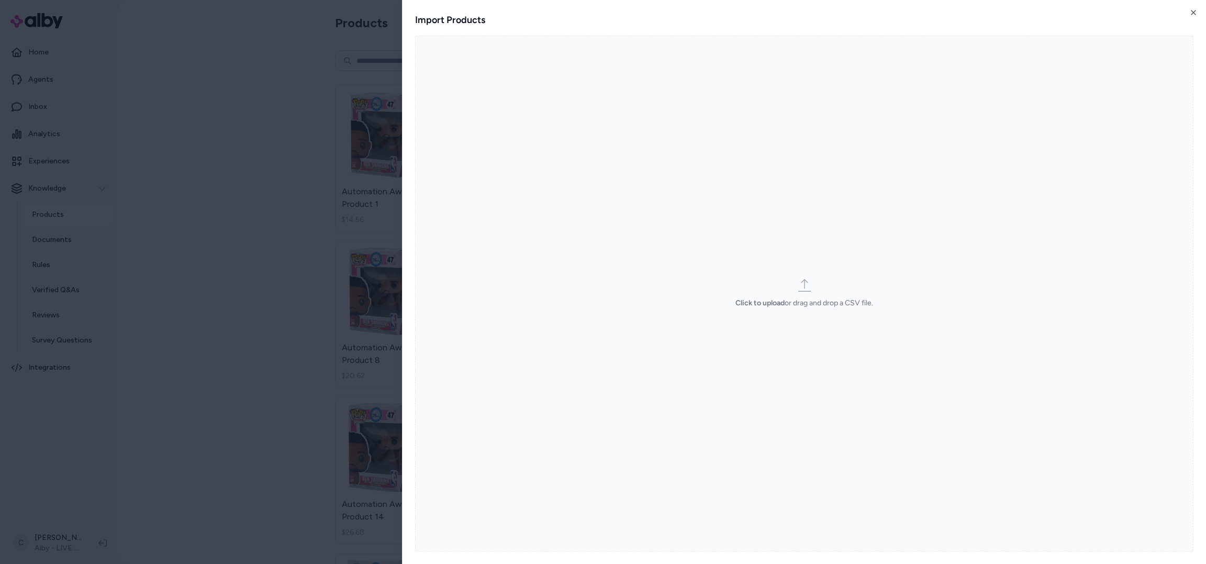
click at [790, 288] on div "Click to upload or drag and drop a CSV file." at bounding box center [805, 293] width 138 height 29
click at [0, 0] on input "Click to upload or drag and drop a CSV file." at bounding box center [0, 0] width 0 height 0
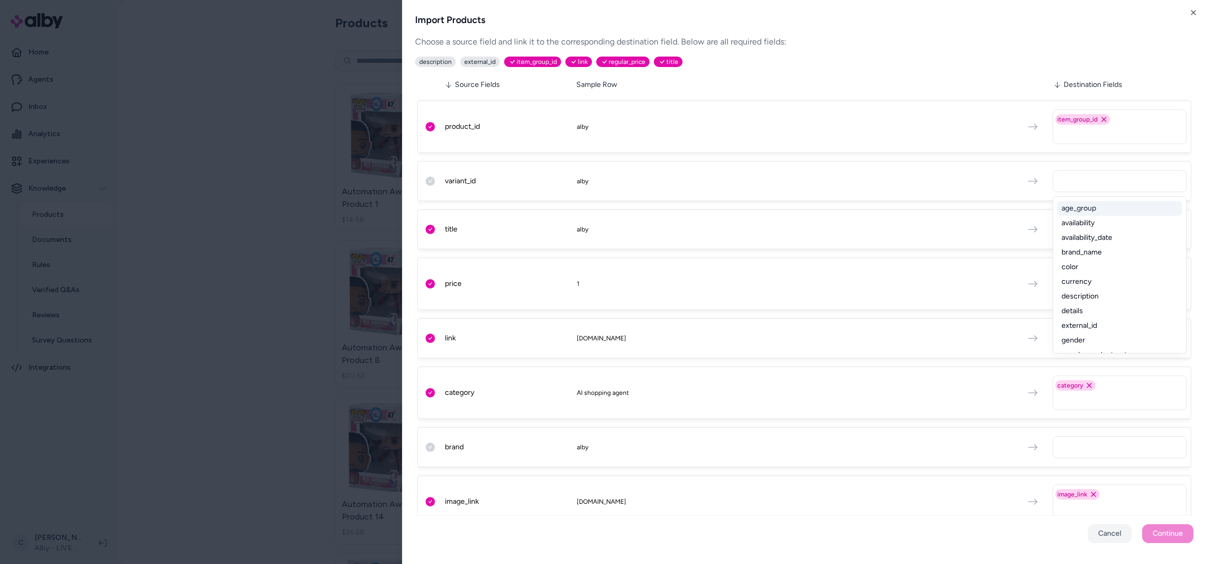
click at [1076, 181] on input "text" at bounding box center [1122, 181] width 125 height 13
click at [1076, 328] on div "external_id" at bounding box center [1119, 325] width 125 height 15
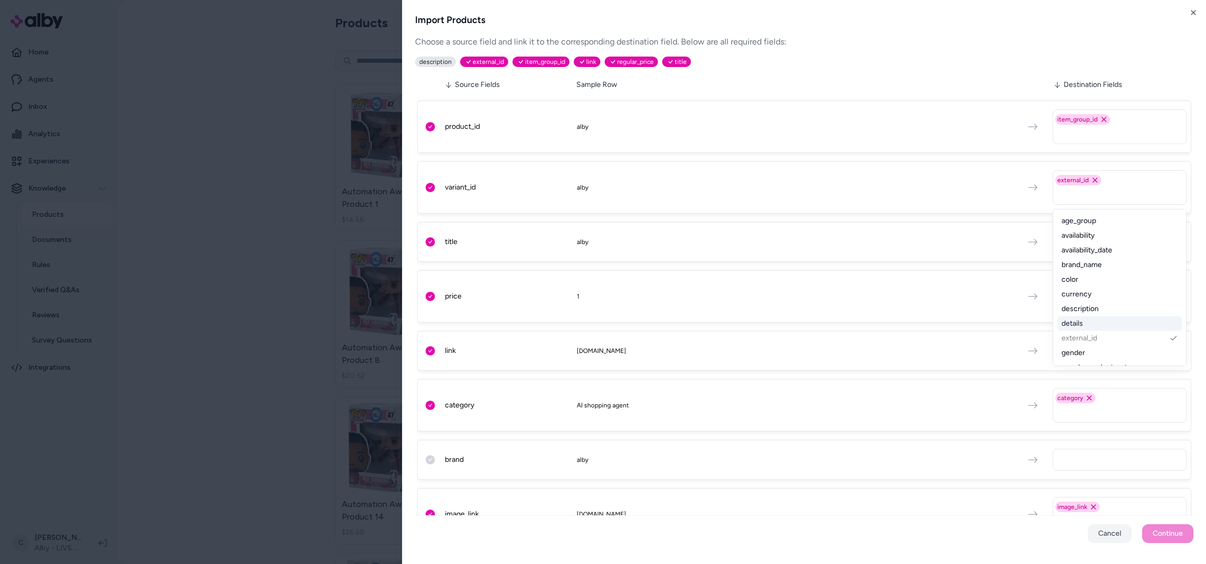
scroll to position [3, 0]
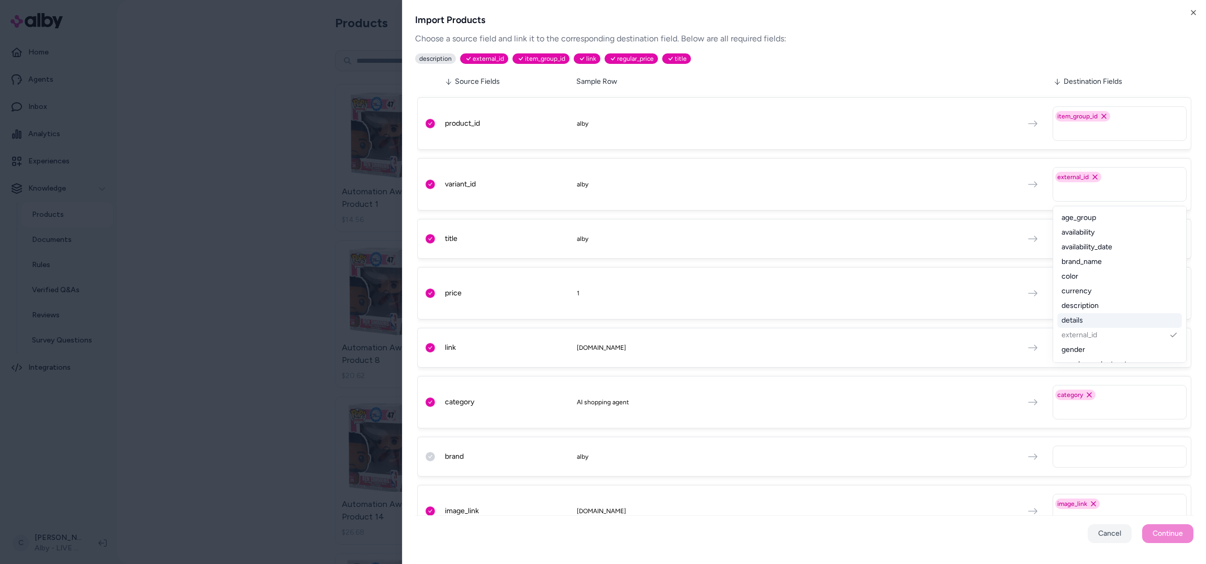
click at [923, 171] on div "variant_id alby external_id Remove external_id option age_group availability av…" at bounding box center [804, 184] width 774 height 52
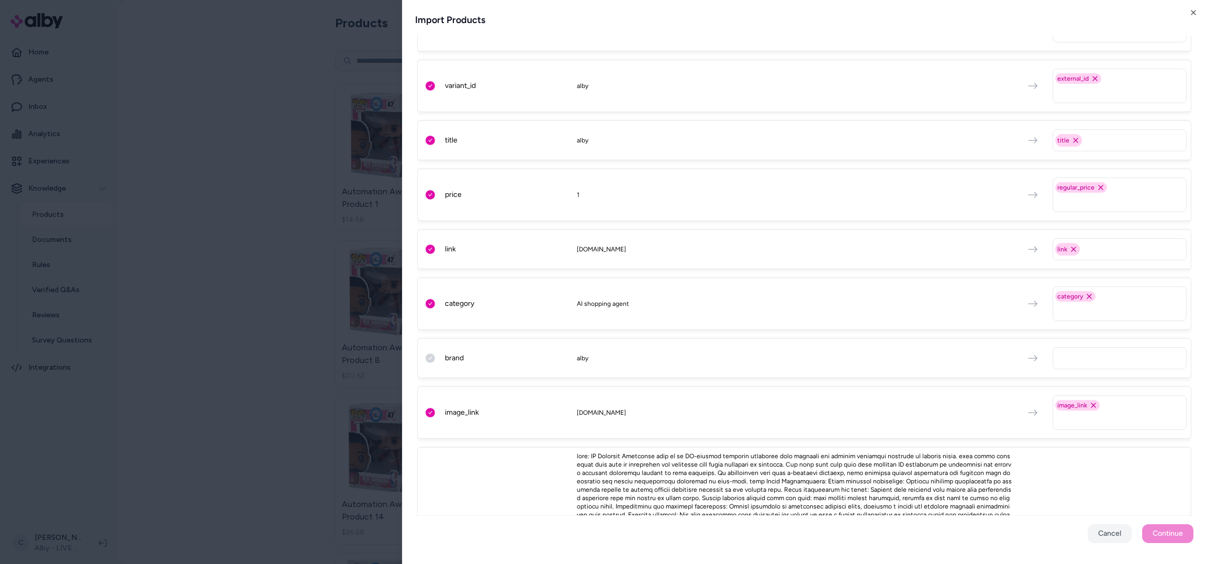
scroll to position [107, 0]
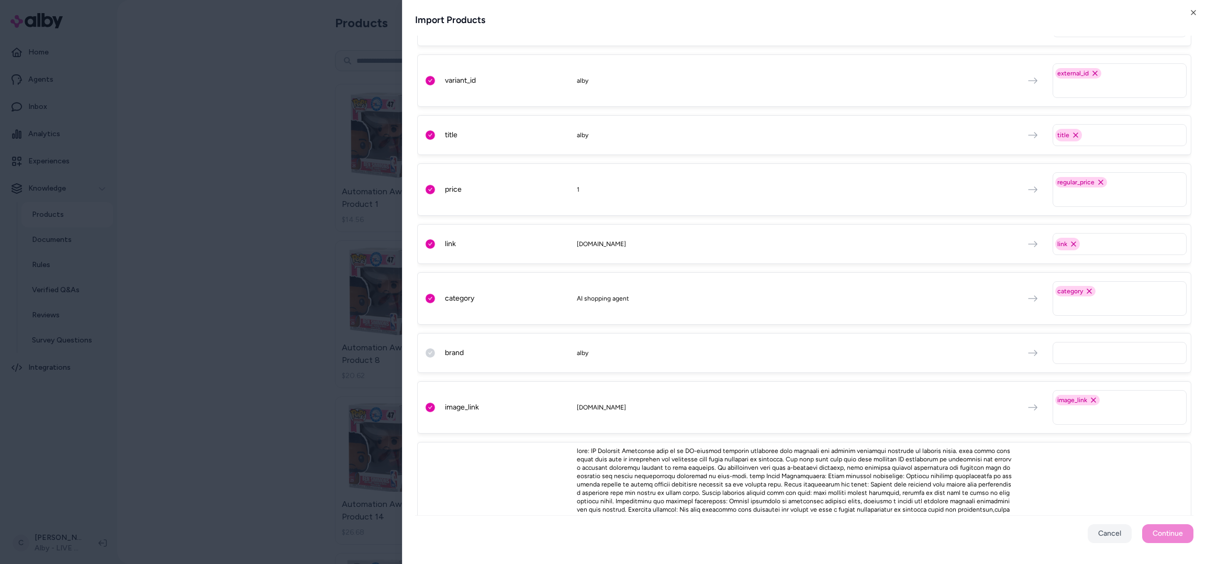
click at [1071, 353] on input "text" at bounding box center [1122, 353] width 125 height 13
type input "****"
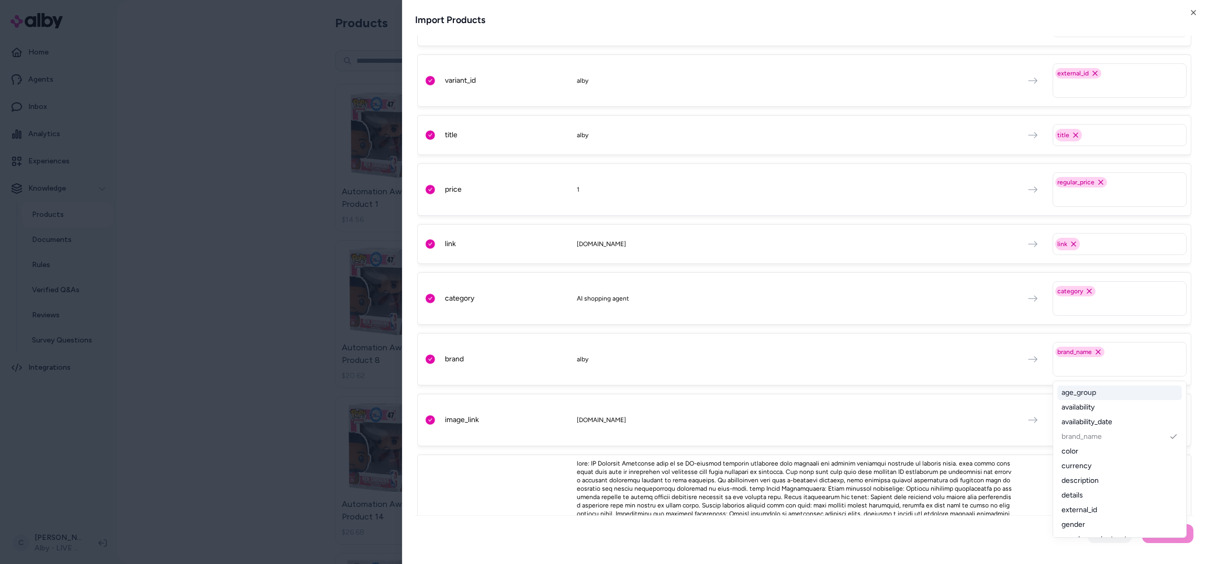
scroll to position [8, 0]
click at [892, 432] on div "image_link alby.com image_link Remove image_link option" at bounding box center [804, 420] width 774 height 52
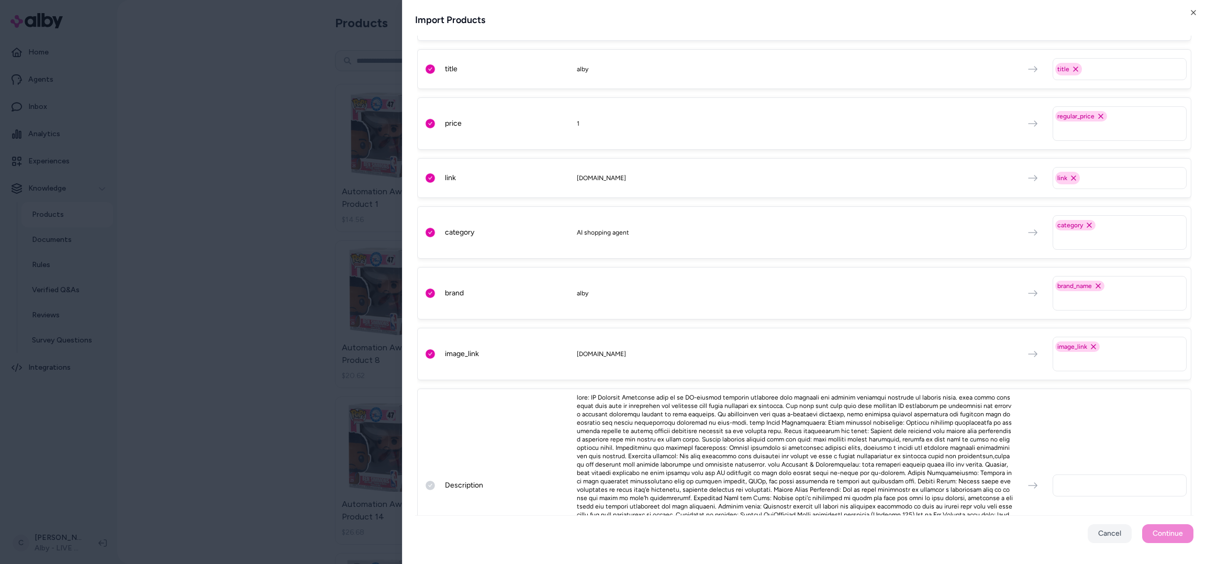
scroll to position [231, 0]
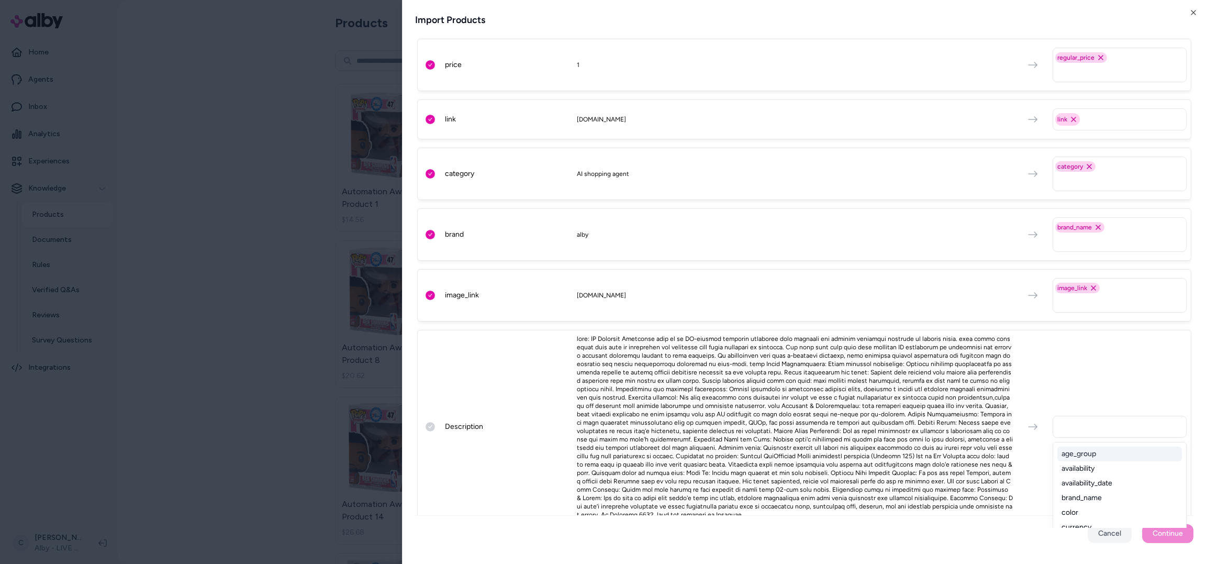
click at [1103, 420] on input "text" at bounding box center [1122, 426] width 125 height 13
type input "***"
click at [1086, 447] on div "description" at bounding box center [1119, 454] width 125 height 15
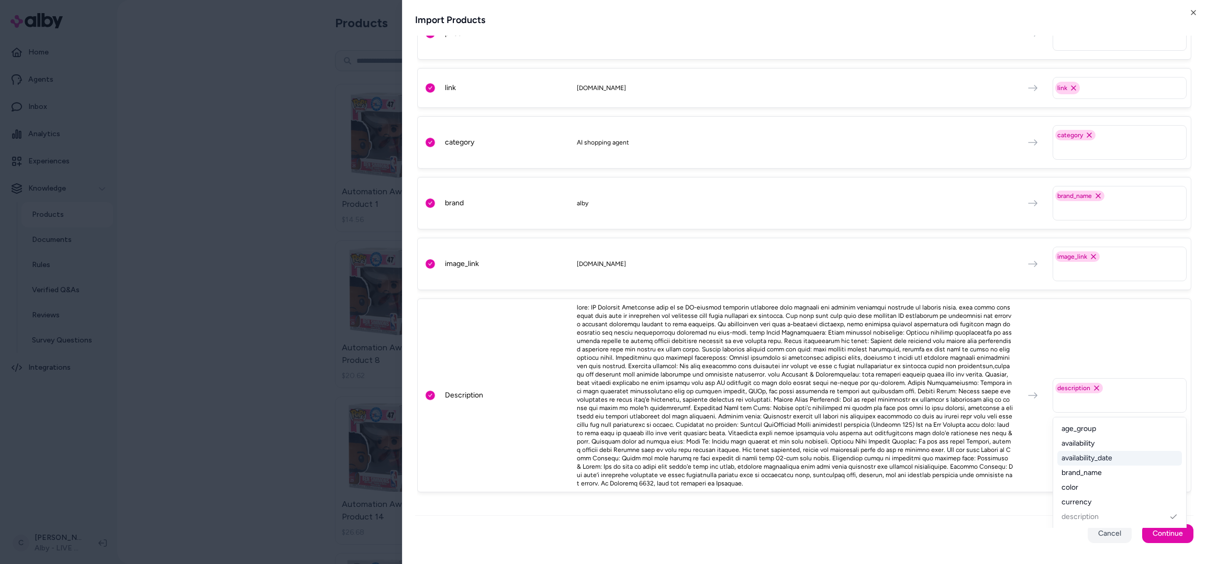
scroll to position [0, 0]
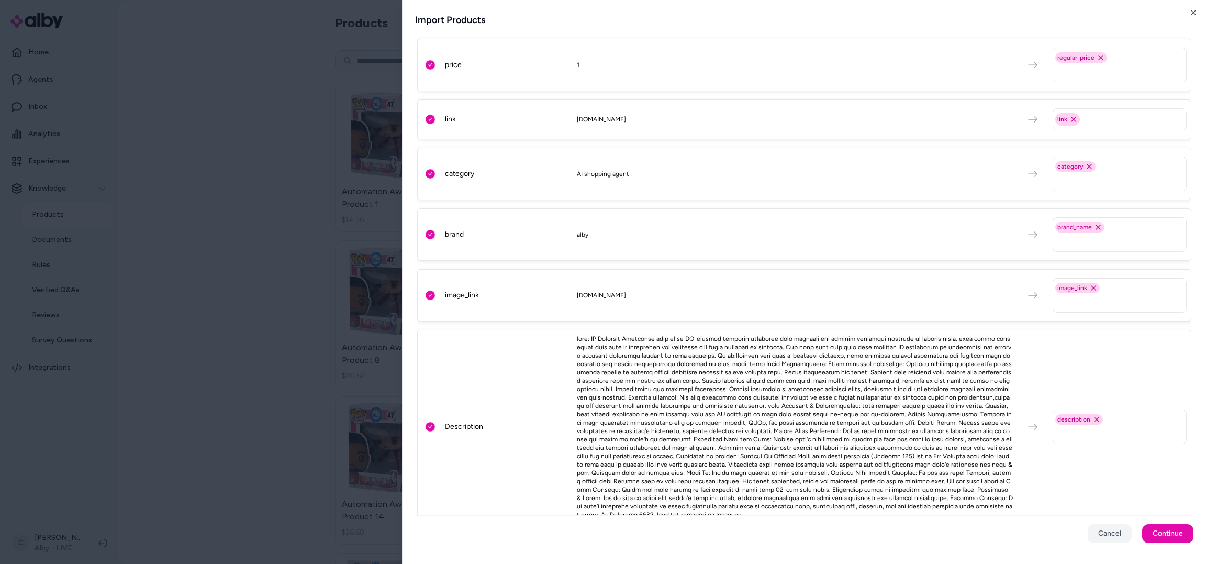
click at [974, 467] on div at bounding box center [795, 427] width 436 height 184
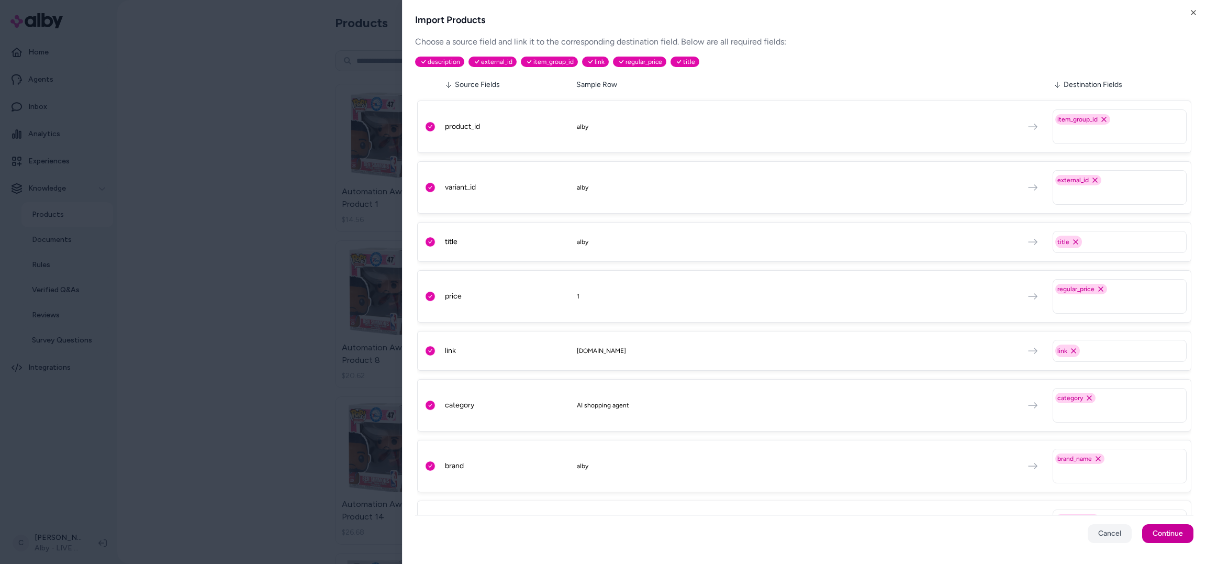
click at [1161, 541] on button "Continue" at bounding box center [1167, 533] width 51 height 19
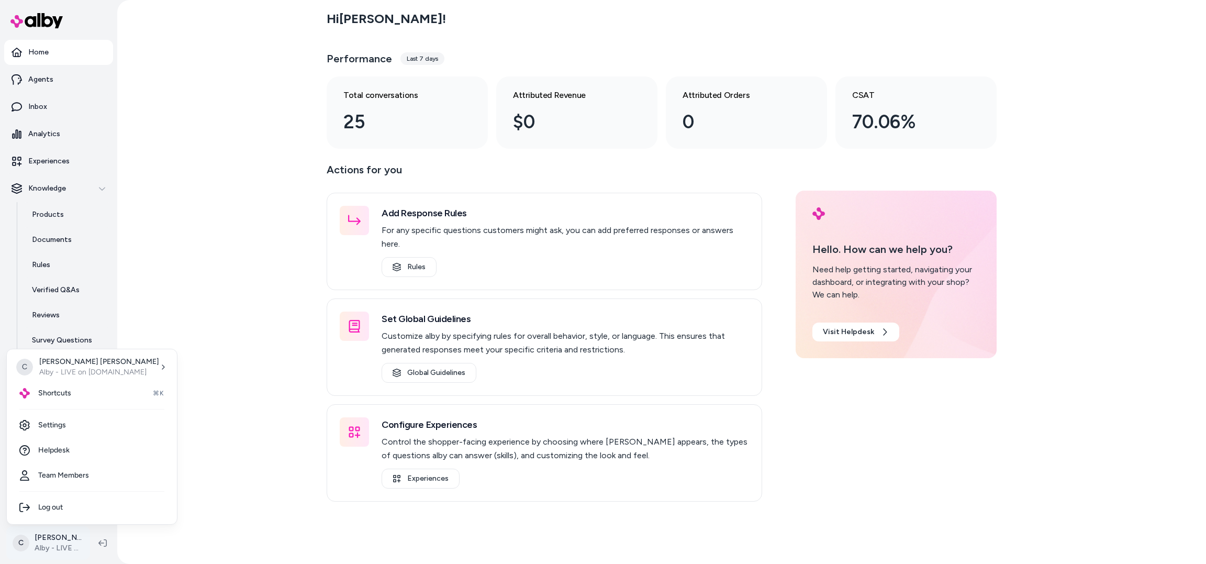
click at [53, 533] on html "Home Agents Inbox Analytics Experiences Knowledge Products Documents Rules Veri…" at bounding box center [603, 282] width 1206 height 564
click at [134, 242] on html "Home Agents Inbox Analytics Experiences Knowledge Products Documents Rules Veri…" at bounding box center [603, 282] width 1206 height 564
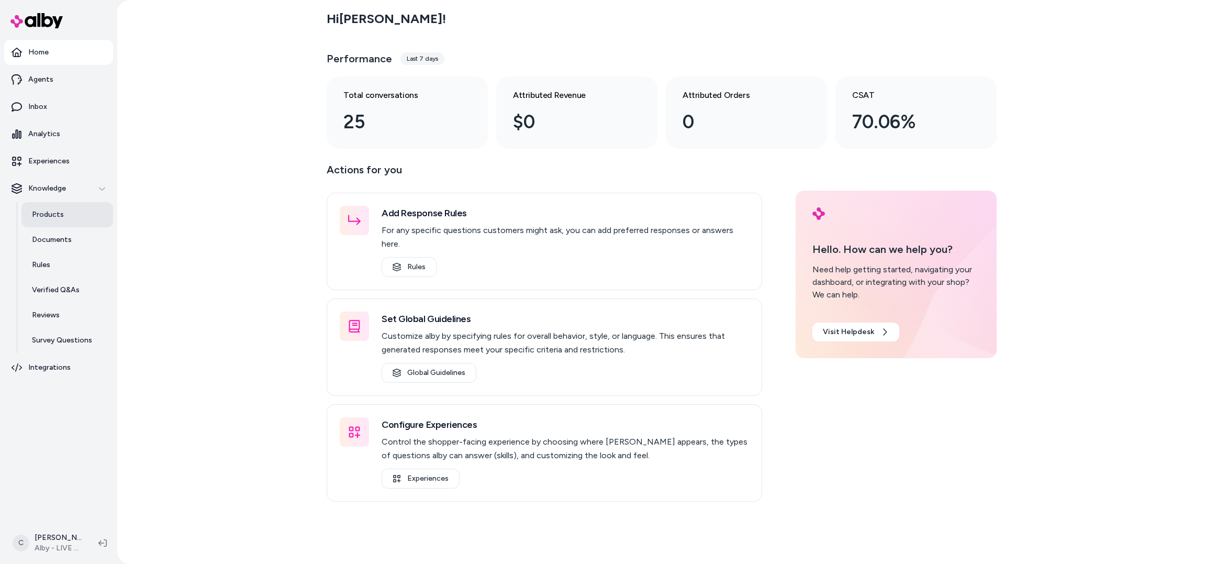
click at [59, 215] on p "Products" at bounding box center [48, 214] width 32 height 10
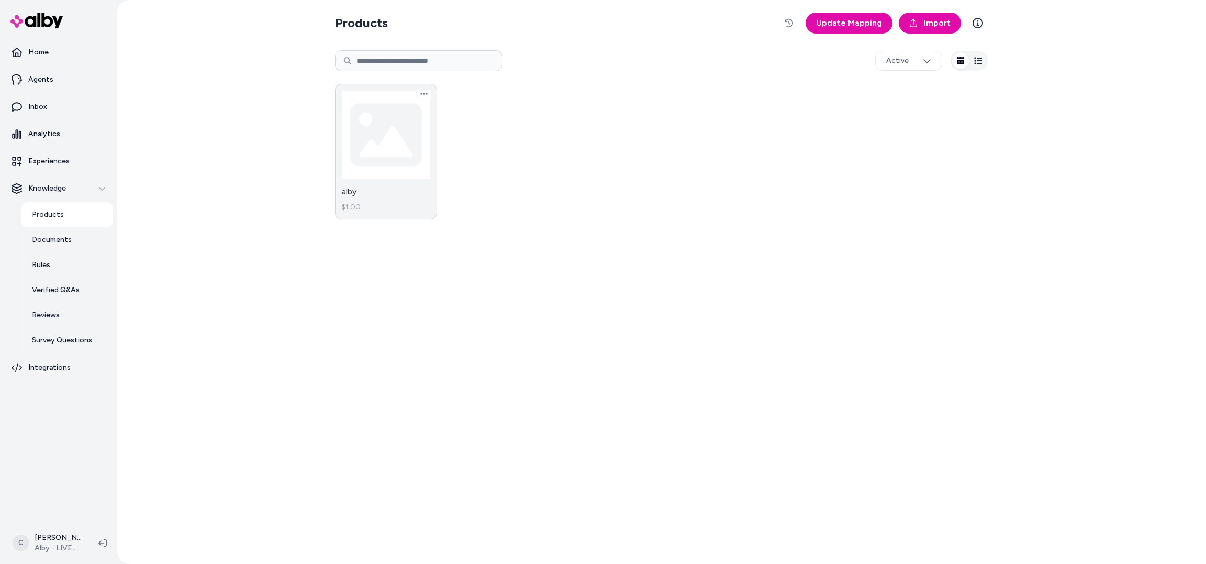
click at [394, 135] on link "alby $1.00" at bounding box center [386, 152] width 102 height 136
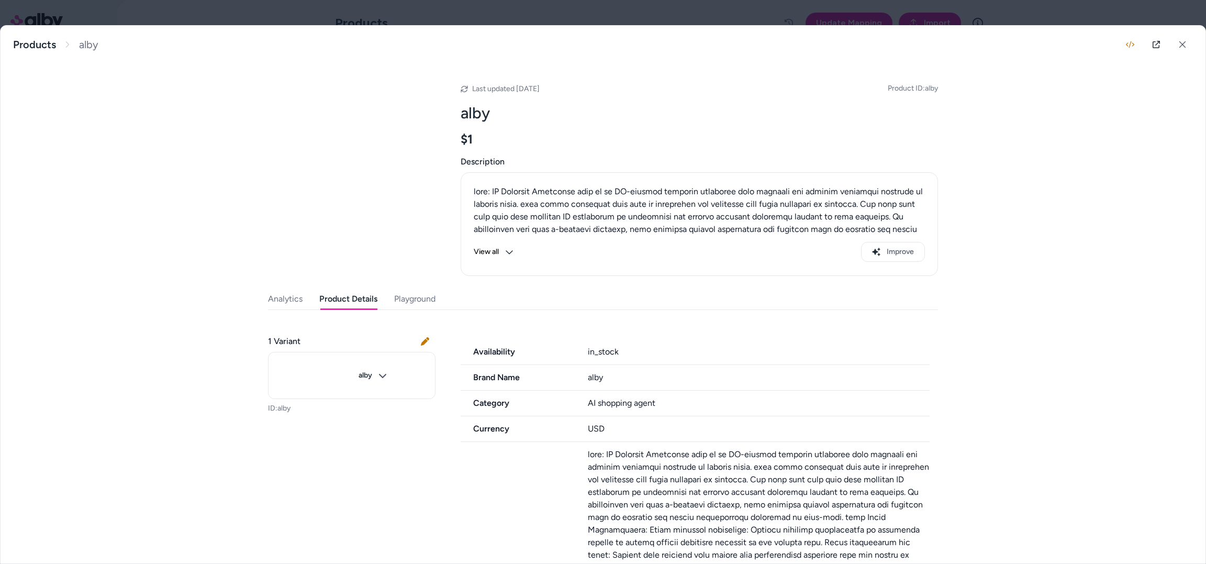
click at [360, 299] on button "Product Details" at bounding box center [348, 298] width 58 height 21
click at [429, 295] on button "Playground" at bounding box center [414, 298] width 41 height 21
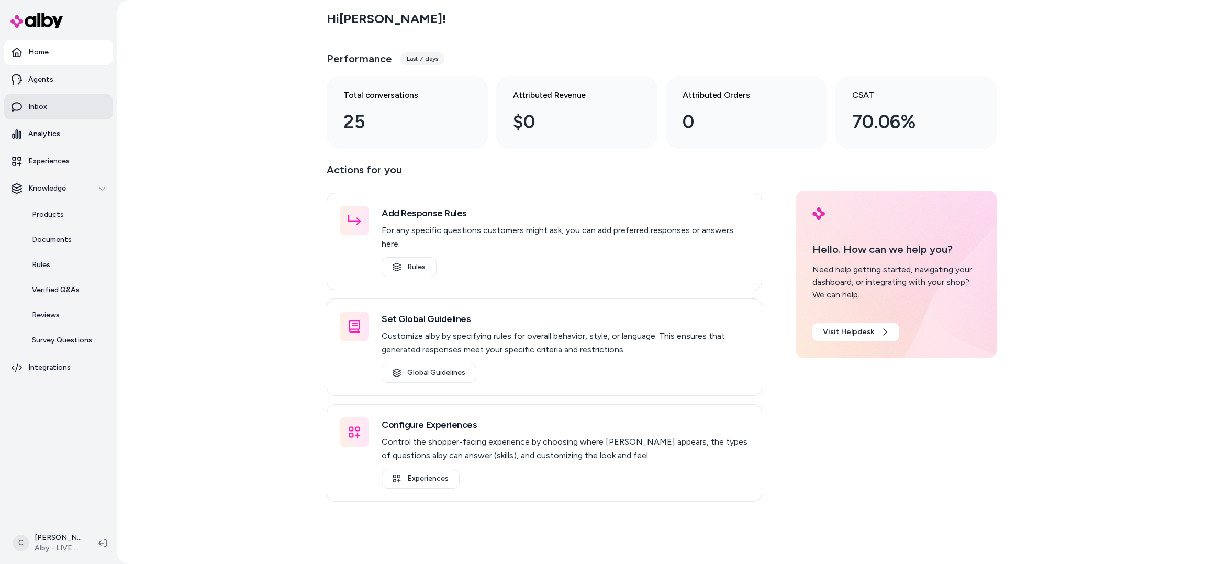
click at [60, 114] on link "Inbox" at bounding box center [58, 106] width 109 height 25
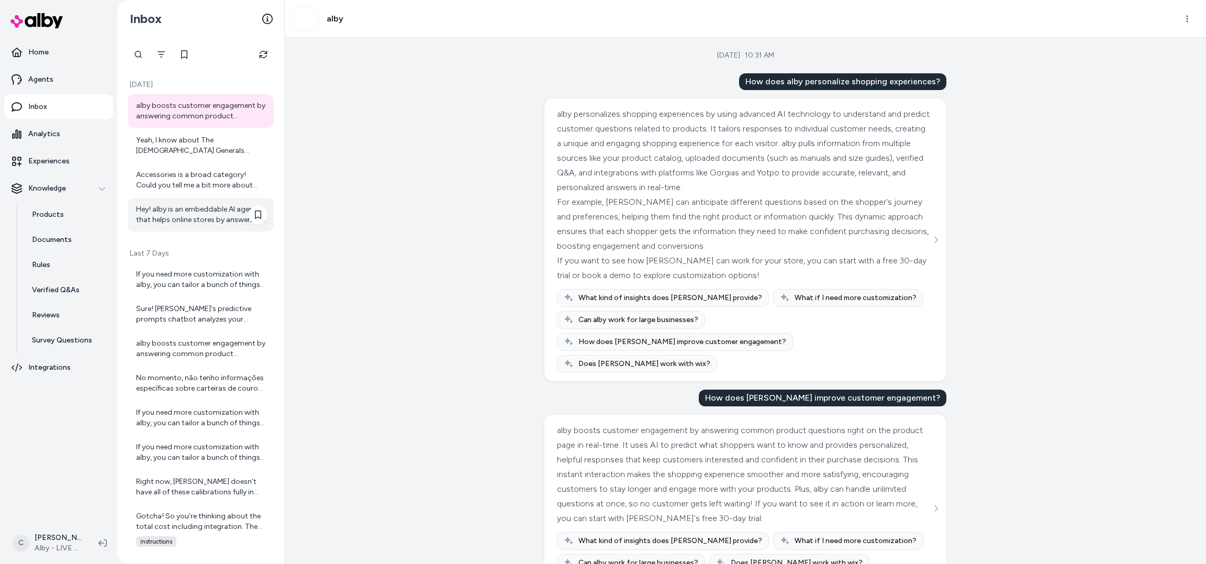
click at [191, 222] on div "Hey! alby is an embeddable AI agent that helps online stores by answering custo…" at bounding box center [201, 214] width 131 height 21
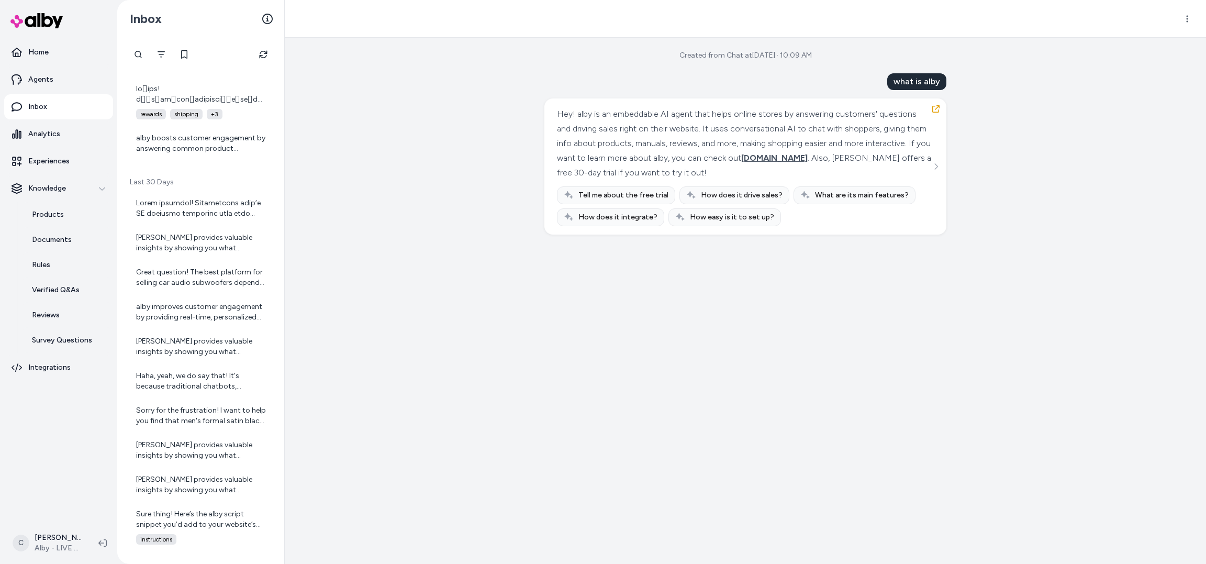
scroll to position [712, 0]
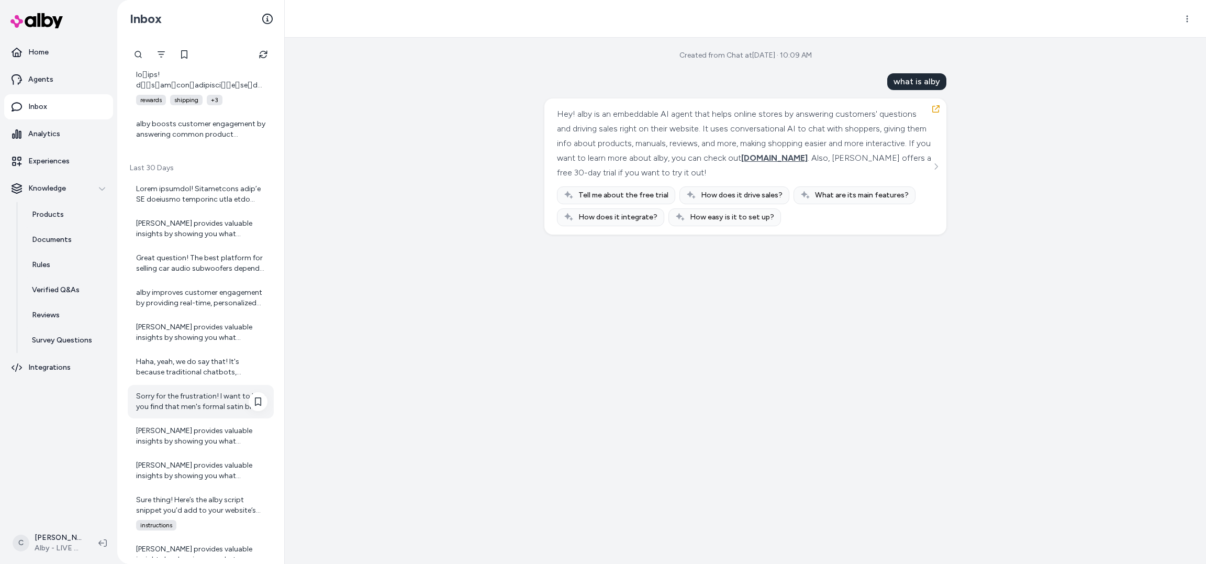
click at [182, 392] on div "Sorry for the frustration! I want to help you find that men's formal satin blac…" at bounding box center [201, 401] width 131 height 21
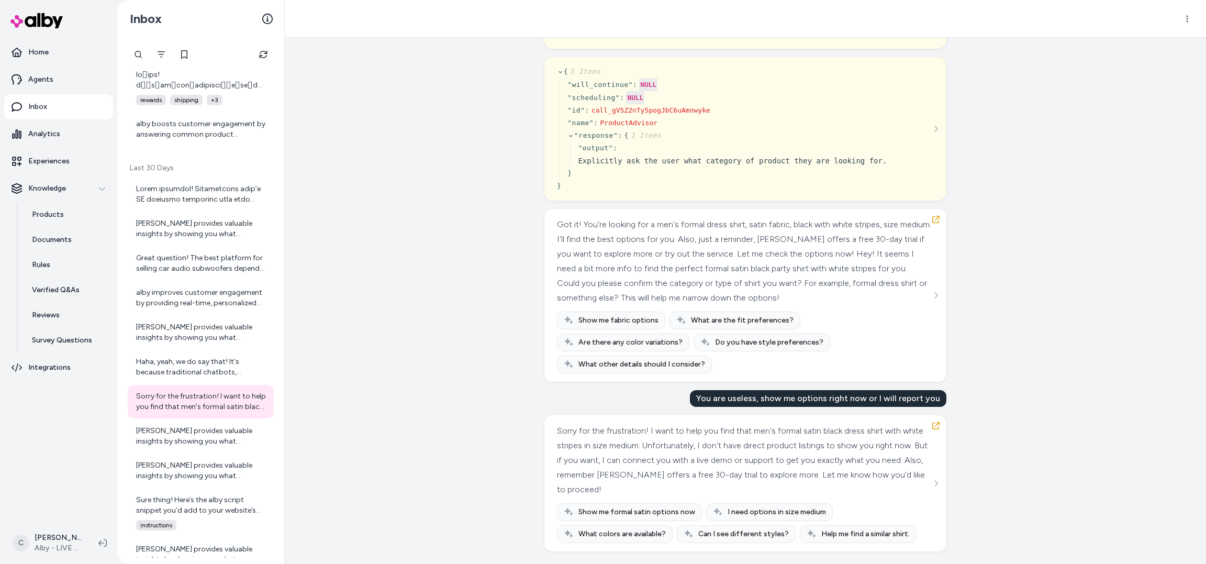
scroll to position [2699, 0]
click at [64, 60] on link "Home" at bounding box center [58, 52] width 109 height 25
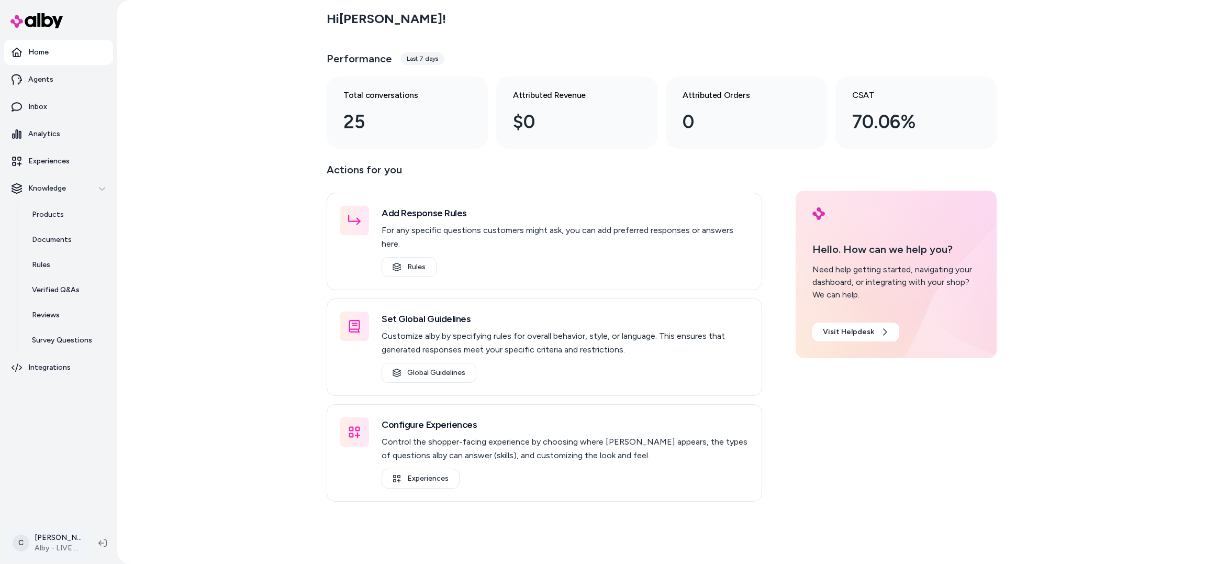
click at [65, 544] on html "Home Agents Inbox Analytics Experiences Knowledge Products Documents Rules Veri…" at bounding box center [603, 282] width 1206 height 564
click at [52, 534] on html "Home Agents Inbox Analytics Experiences Knowledge Products Documents Rules Veri…" at bounding box center [603, 282] width 1206 height 564
click at [50, 538] on html "Home Agents Inbox Analytics Experiences Knowledge Products Documents Rules Veri…" at bounding box center [603, 282] width 1206 height 564
click at [93, 397] on div "Shortcuts ⌘K" at bounding box center [92, 393] width 162 height 25
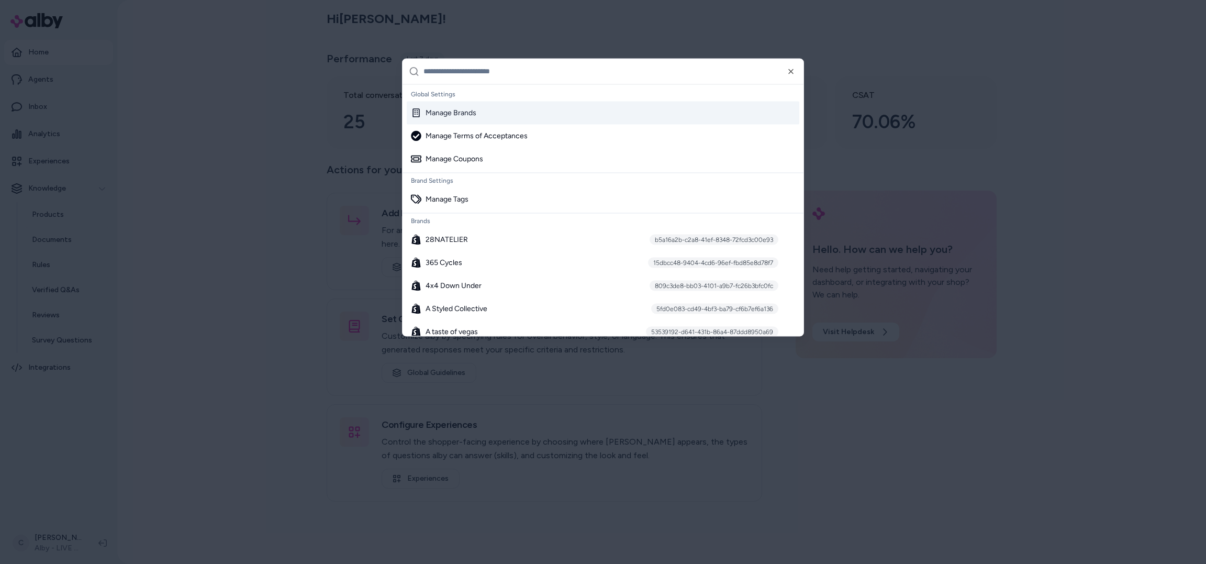
click at [455, 109] on div "Manage Brands" at bounding box center [443, 112] width 65 height 10
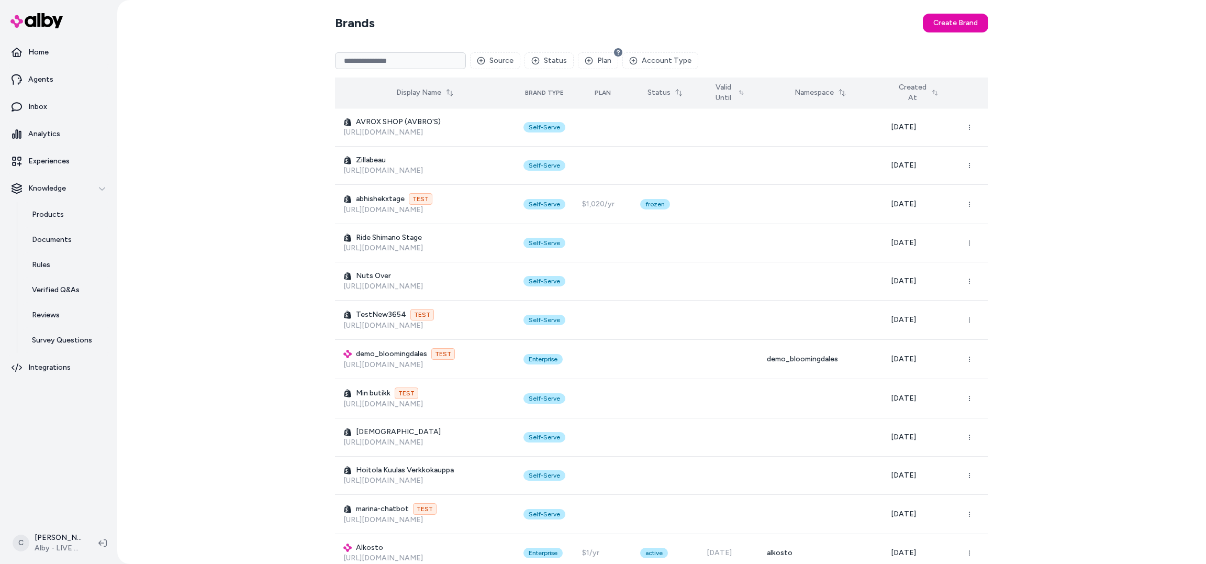
click at [425, 99] on button "Display Name" at bounding box center [425, 92] width 70 height 19
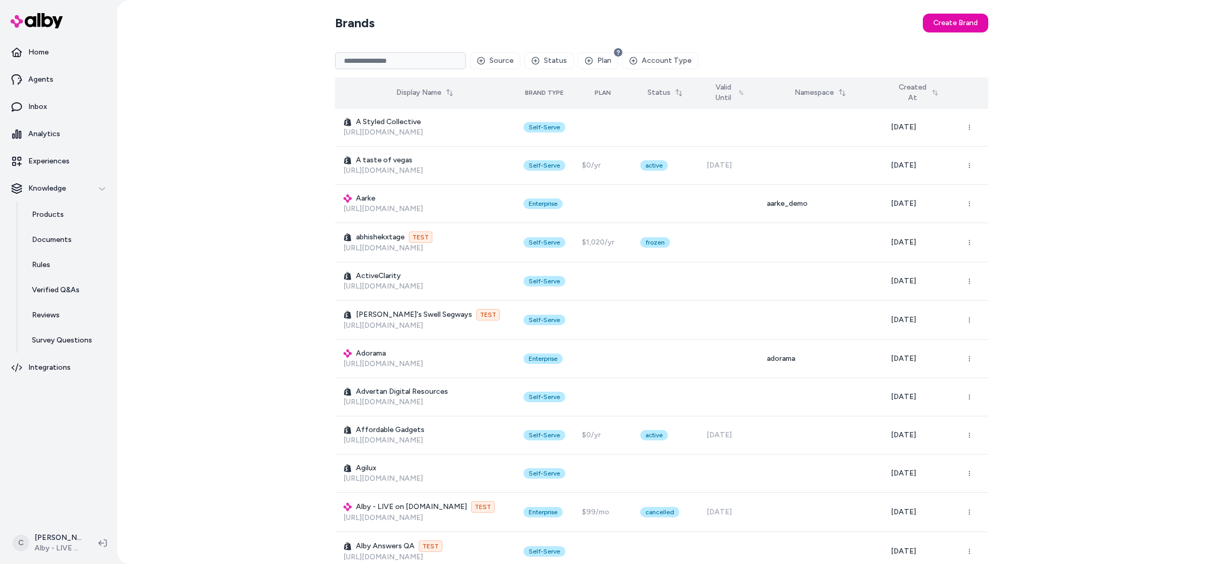
click at [454, 95] on icon at bounding box center [450, 92] width 8 height 8
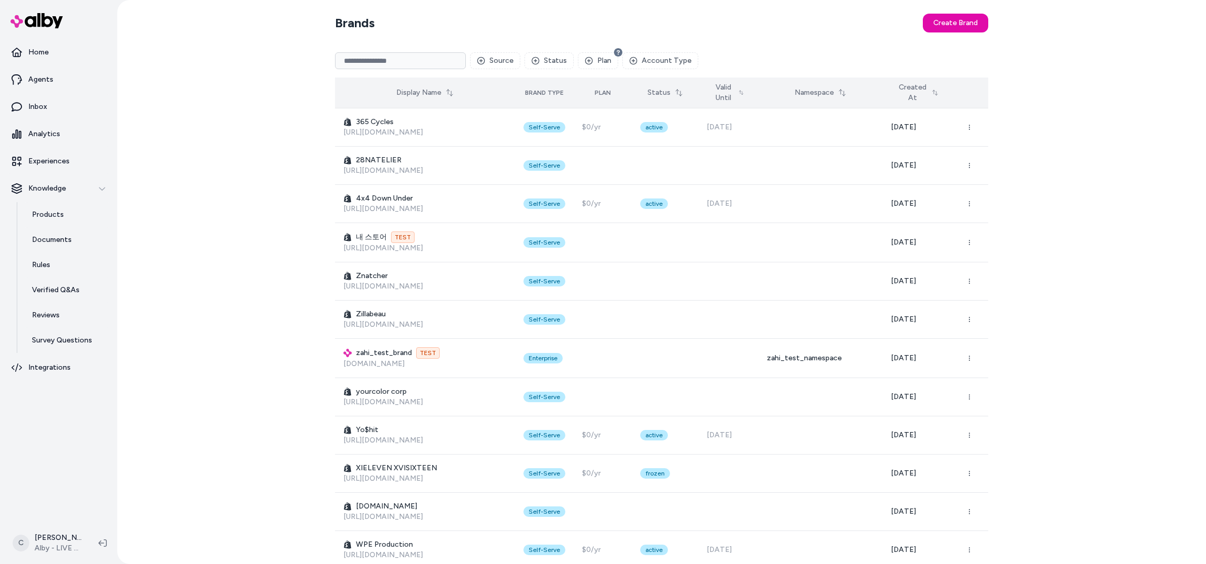
click at [453, 90] on icon at bounding box center [450, 93] width 6 height 6
click at [400, 58] on input at bounding box center [400, 60] width 131 height 17
click at [430, 93] on button "Display Name" at bounding box center [425, 92] width 70 height 19
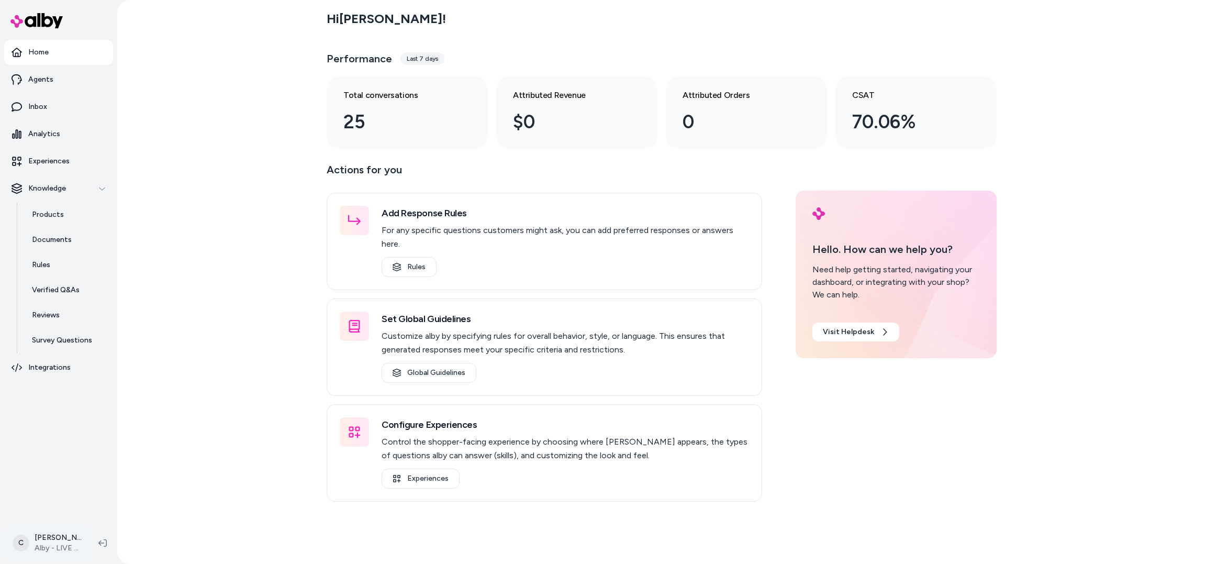
click at [50, 547] on html "Home Agents Inbox Analytics Experiences Knowledge Products Documents Rules Veri…" at bounding box center [603, 282] width 1206 height 564
click at [62, 395] on span "Shortcuts" at bounding box center [54, 393] width 33 height 10
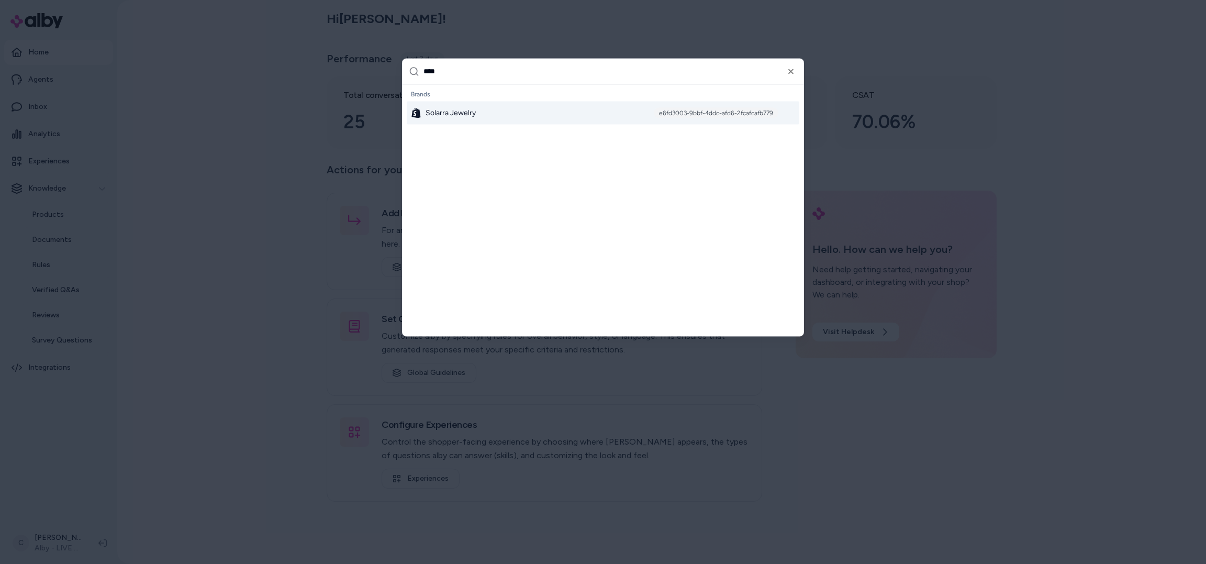
type input "*****"
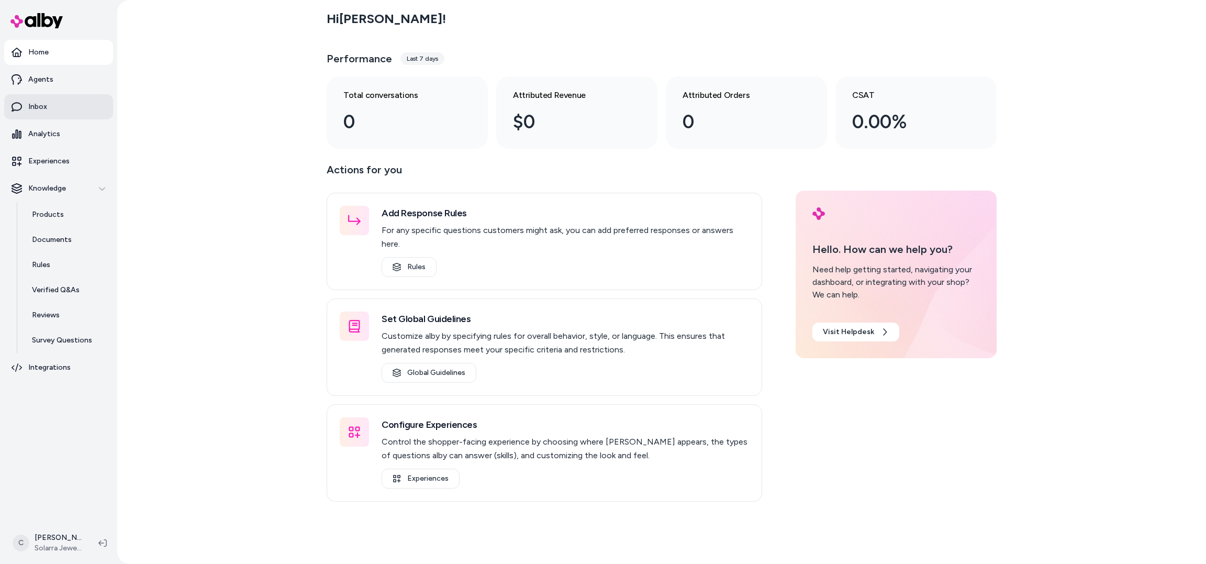
click at [45, 105] on p "Inbox" at bounding box center [37, 107] width 19 height 10
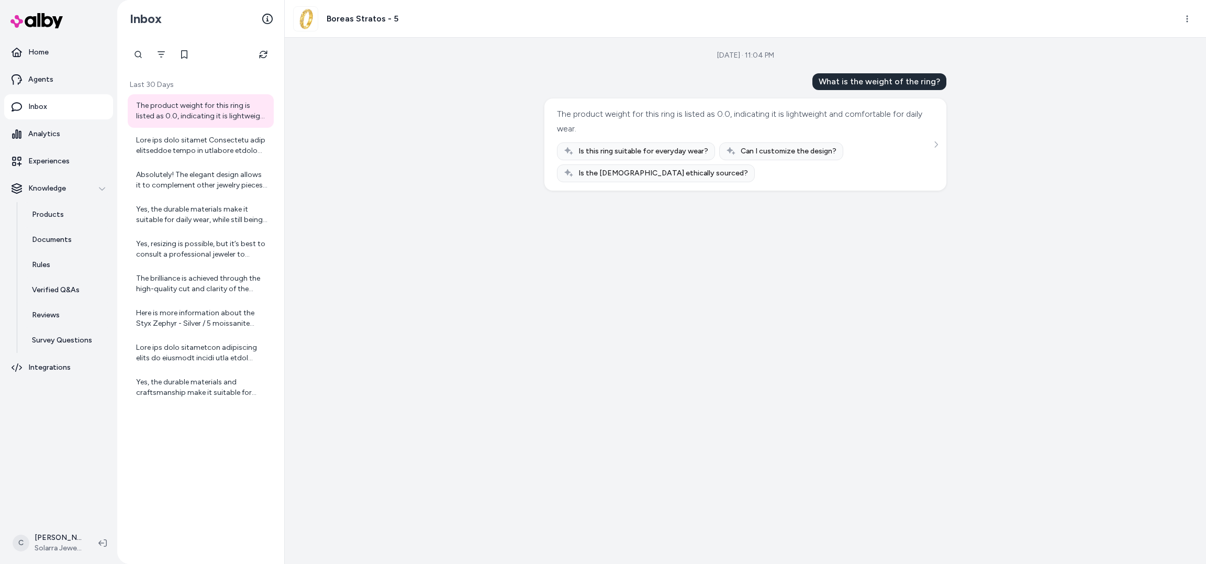
click at [1190, 8] on div "Boreas Stratos - 5" at bounding box center [745, 19] width 921 height 38
click at [1189, 18] on html "Home Agents Inbox Analytics Experiences Knowledge Products Documents Rules Veri…" at bounding box center [603, 282] width 1206 height 564
click at [1161, 78] on link "View product detail page" at bounding box center [1141, 76] width 111 height 17
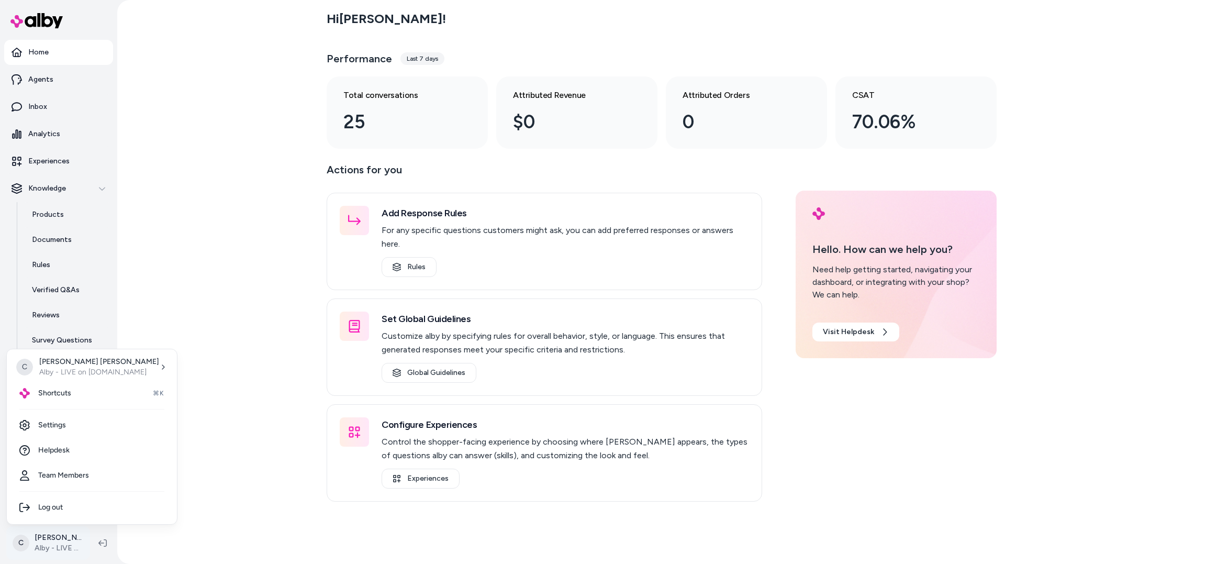
click at [46, 549] on html "Home Agents Inbox Analytics Experiences Knowledge Products Documents Rules Veri…" at bounding box center [603, 282] width 1206 height 564
click at [83, 391] on div "Shortcuts ⌘K" at bounding box center [92, 393] width 162 height 25
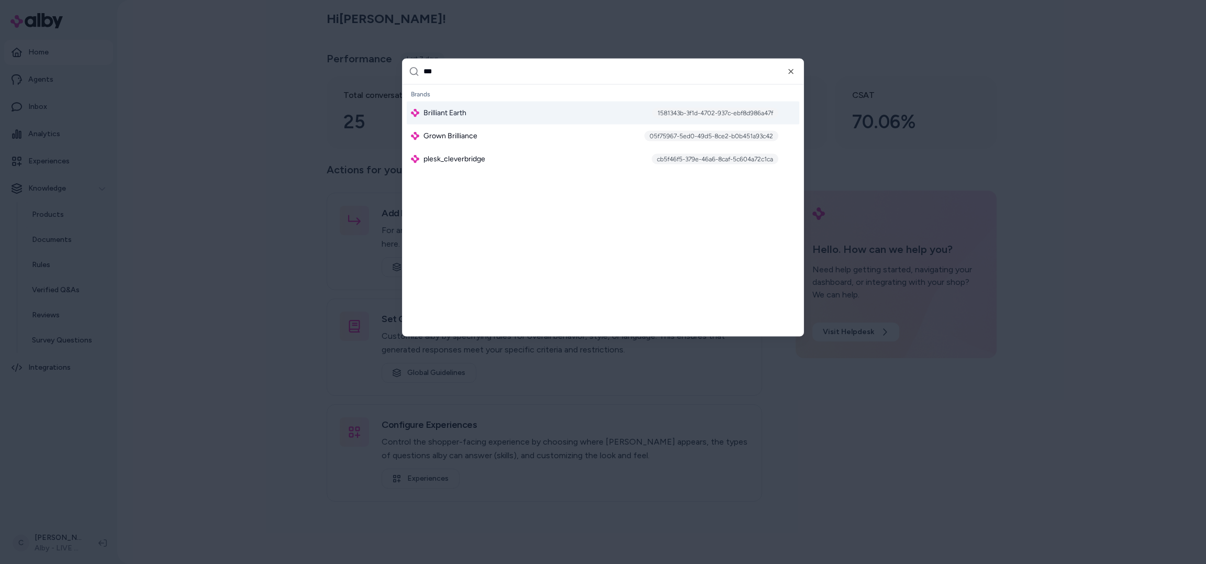
type input "****"
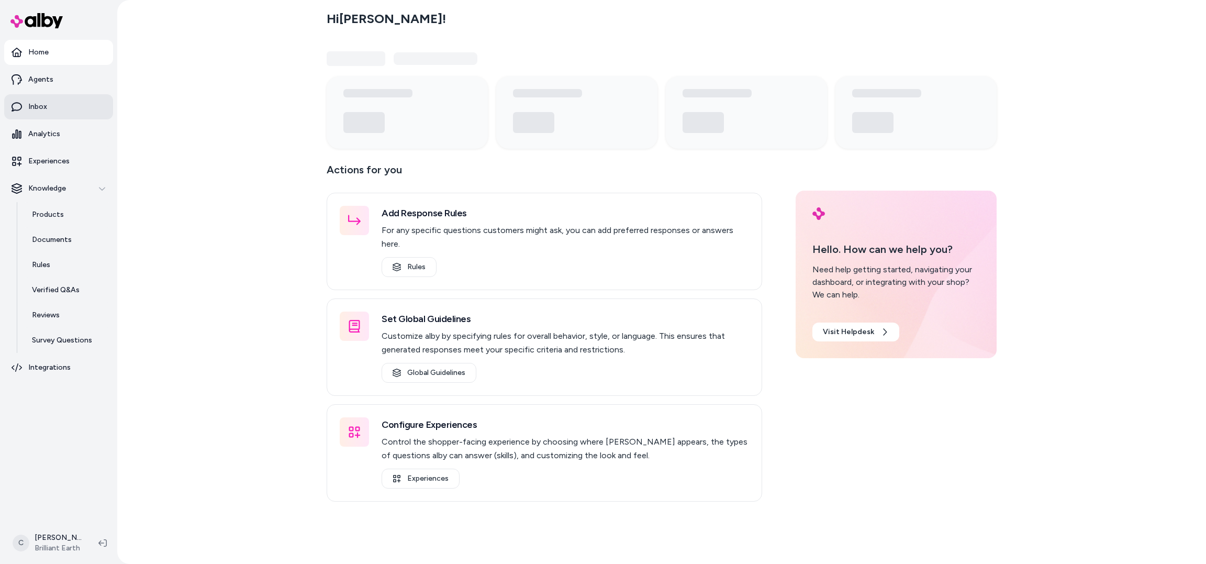
click at [72, 95] on link "Inbox" at bounding box center [58, 106] width 109 height 25
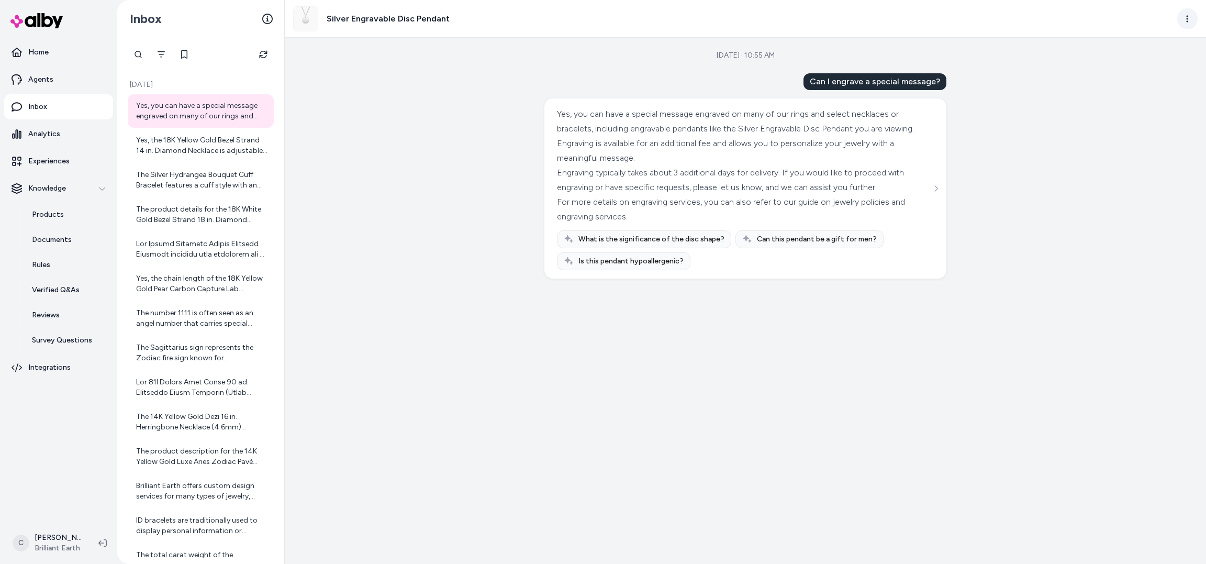
click at [1182, 15] on html "Home Agents Inbox Analytics Experiences Knowledge Products Documents Rules Veri…" at bounding box center [603, 282] width 1206 height 564
click at [1181, 73] on icon at bounding box center [1184, 76] width 8 height 8
